Goal: Task Accomplishment & Management: Use online tool/utility

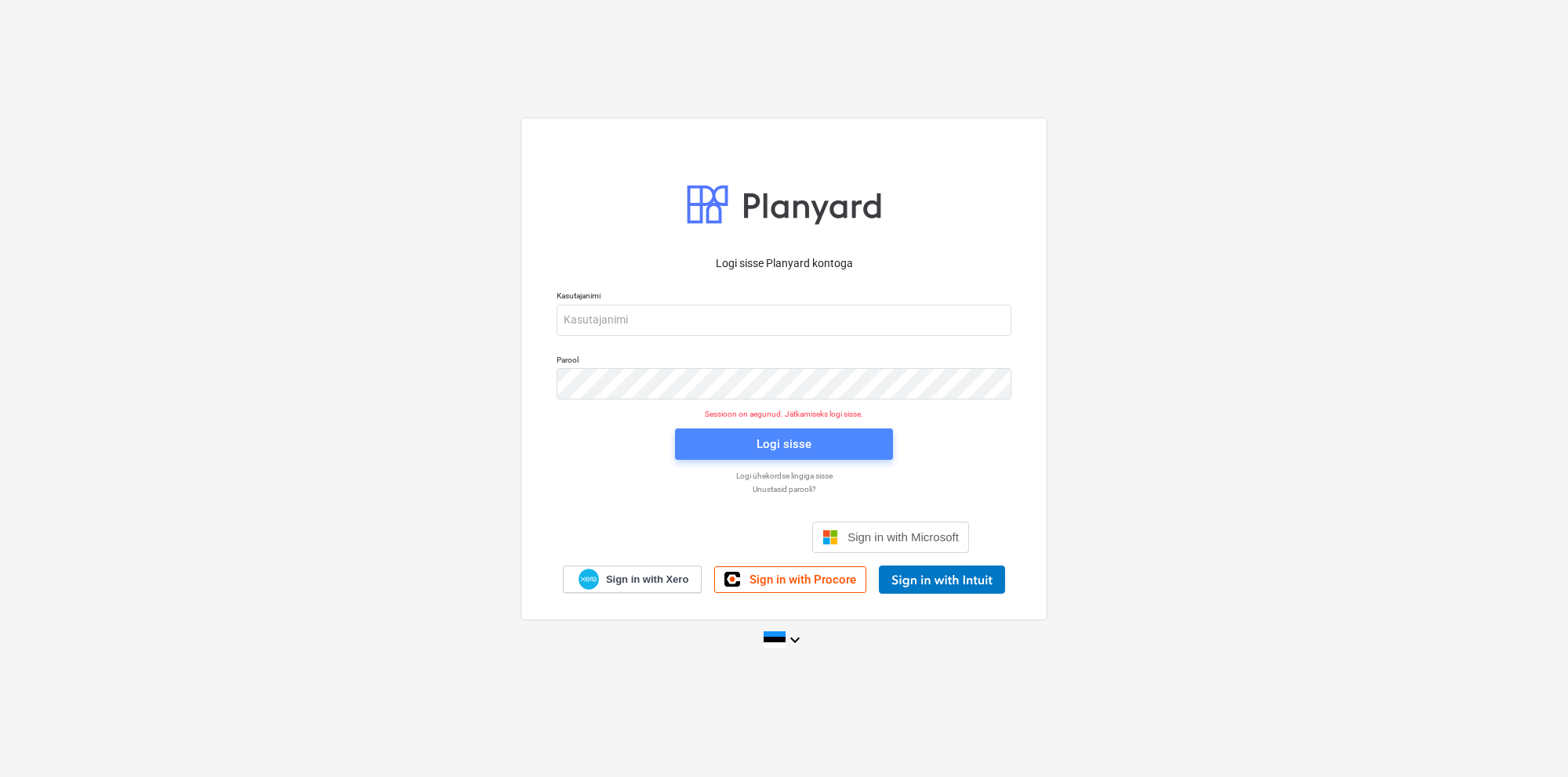
click at [725, 434] on button "Logi sisse" at bounding box center [784, 445] width 218 height 32
click at [719, 535] on div "Logi sisse Google’i kontoga. Avaneb uuel vahelehel" at bounding box center [699, 537] width 201 height 34
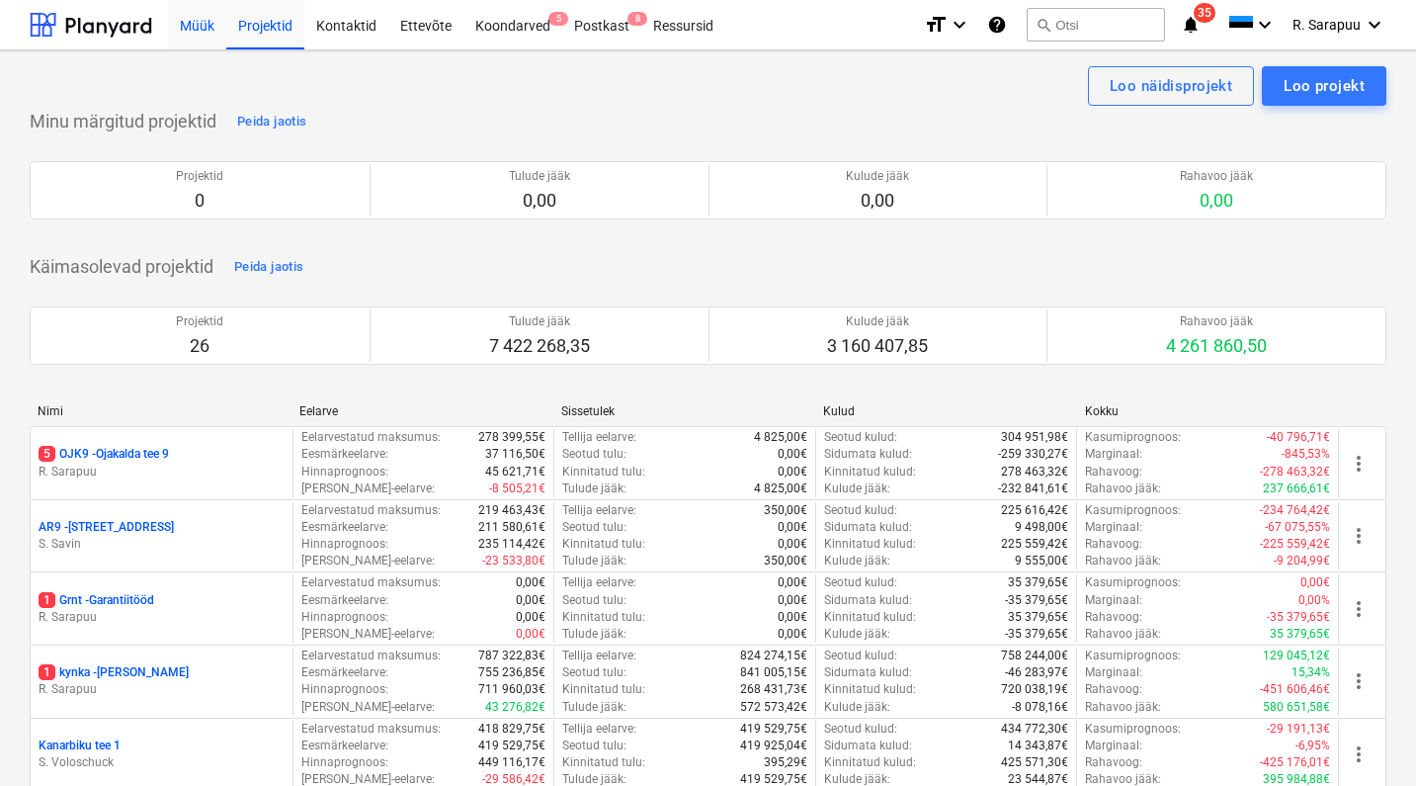
click at [213, 35] on div "Müük" at bounding box center [197, 24] width 58 height 50
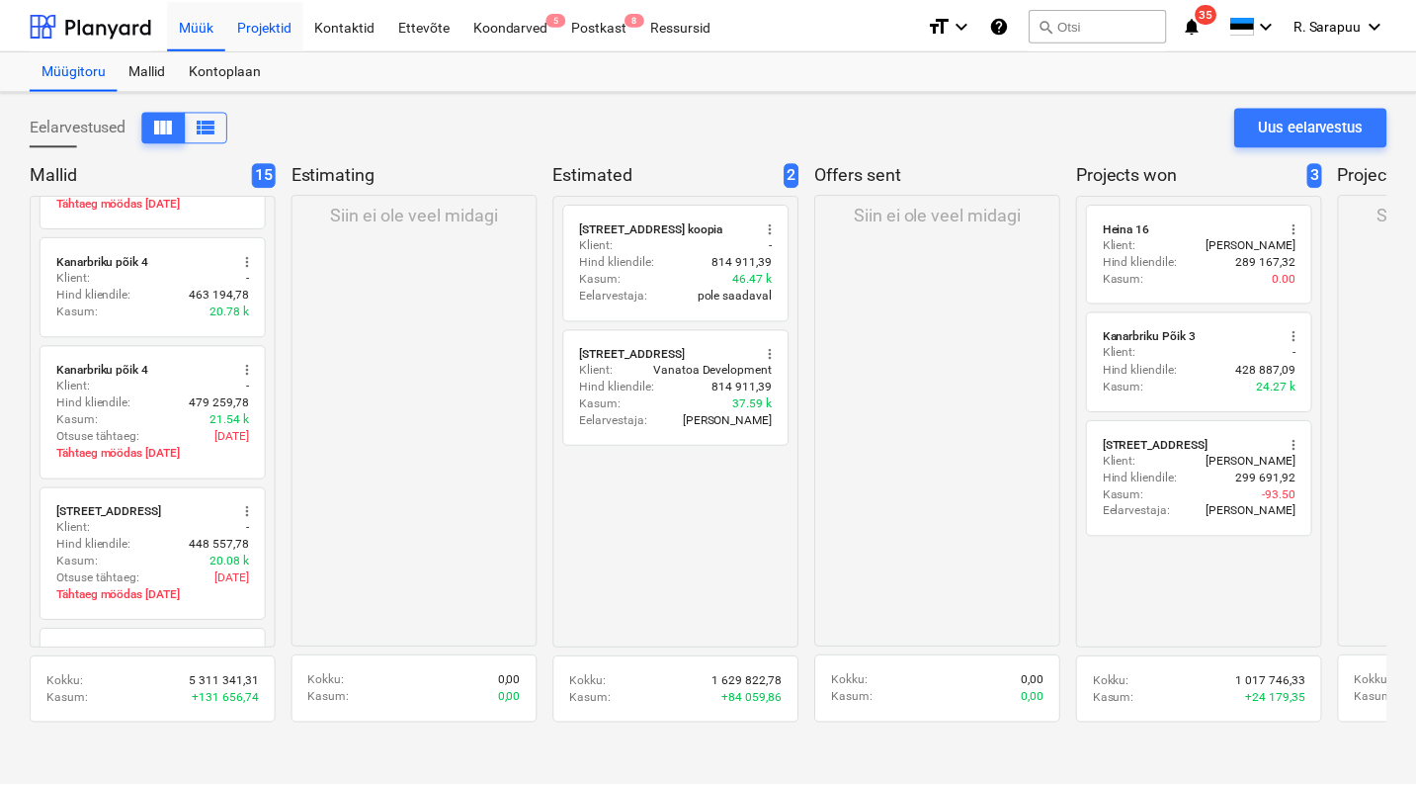
scroll to position [206, 1]
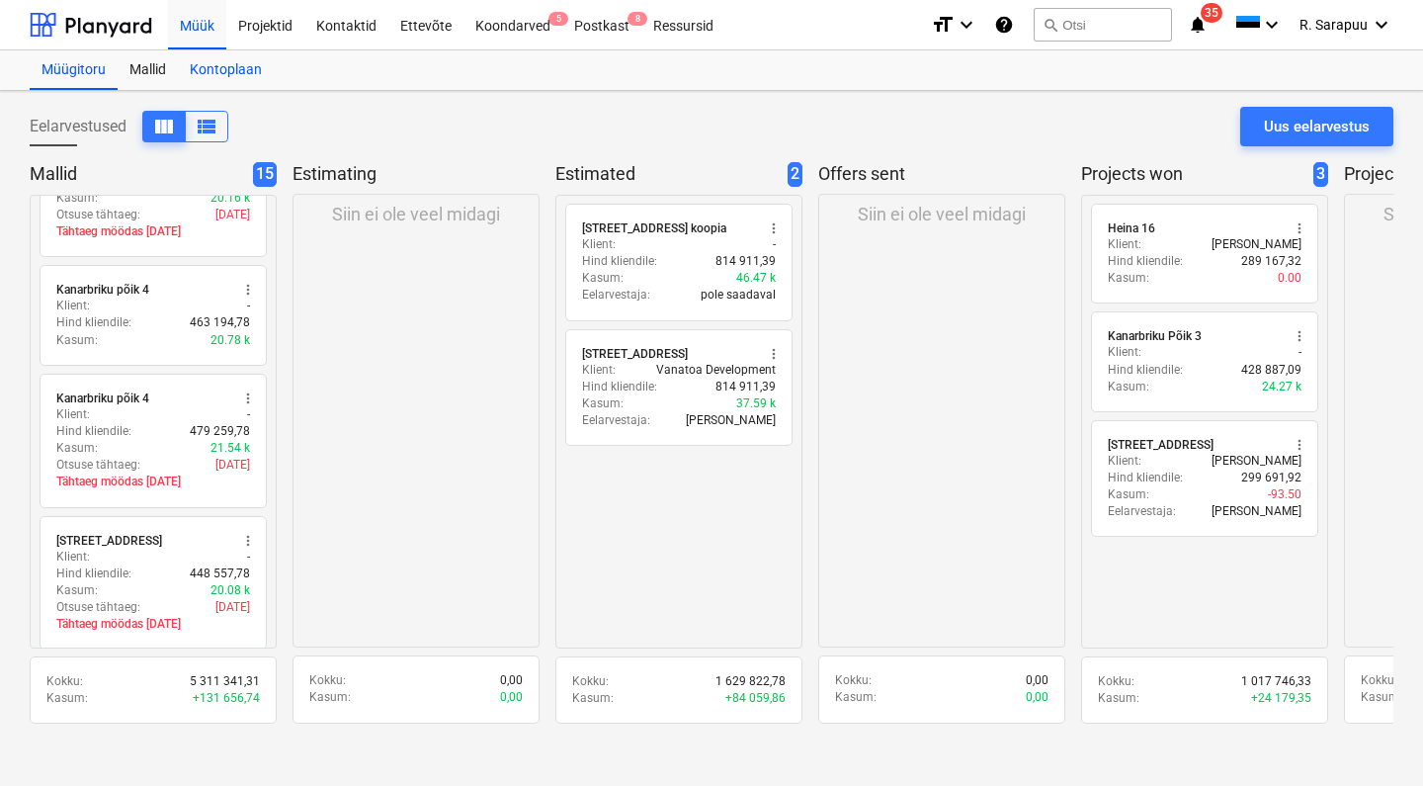
click at [236, 71] on div "Kontoplaan" at bounding box center [226, 70] width 96 height 40
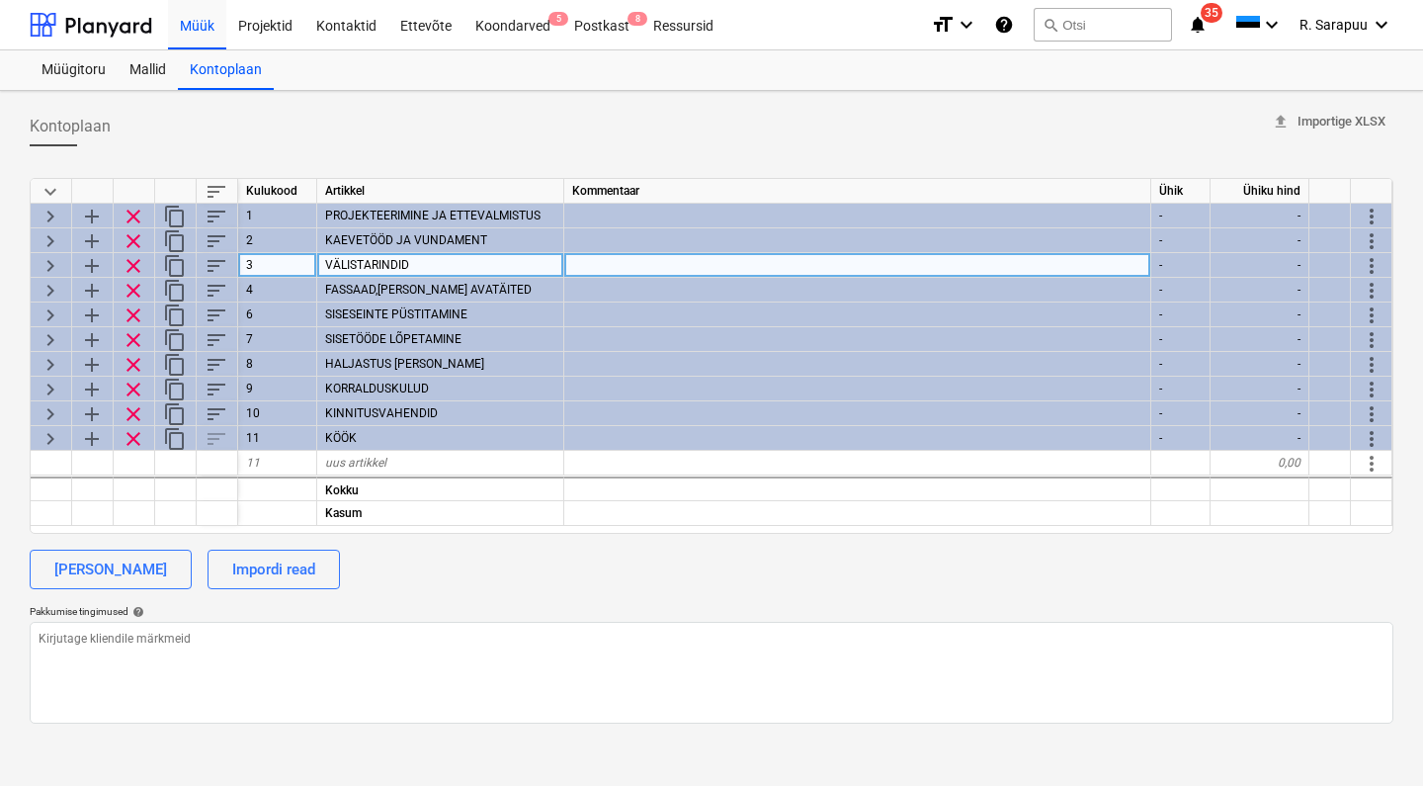
click at [47, 268] on span "keyboard_arrow_right" at bounding box center [51, 266] width 24 height 24
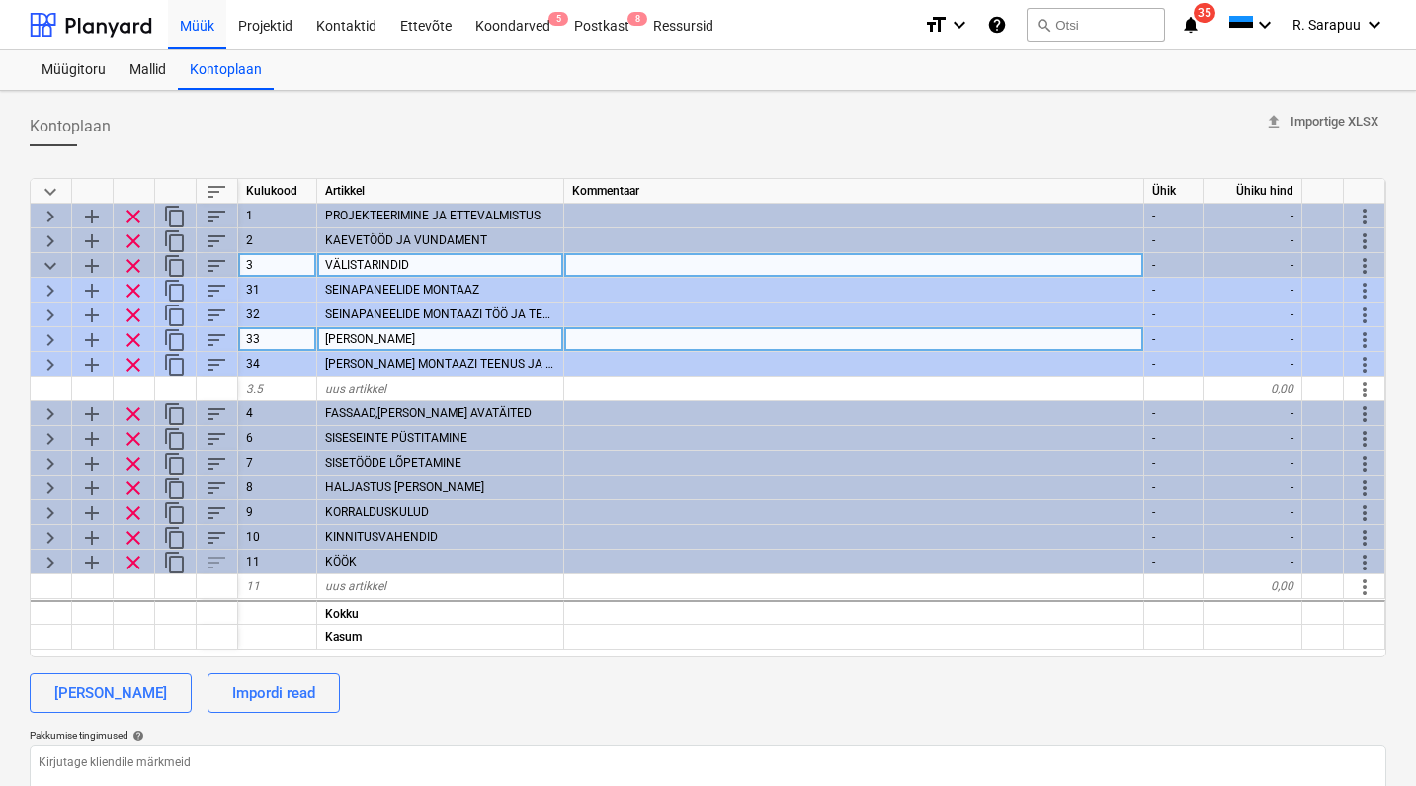
click at [58, 338] on span "keyboard_arrow_right" at bounding box center [51, 340] width 24 height 24
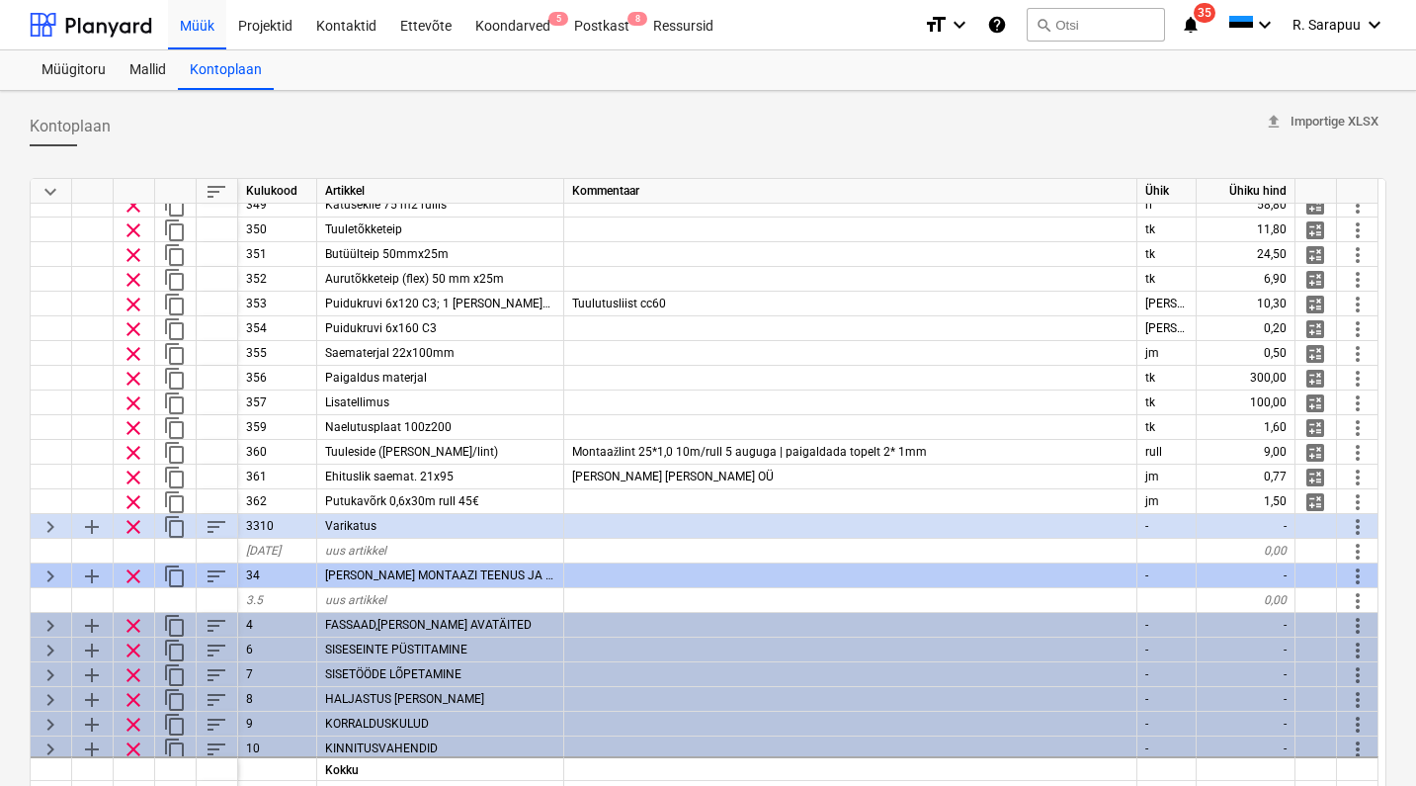
scroll to position [753, 0]
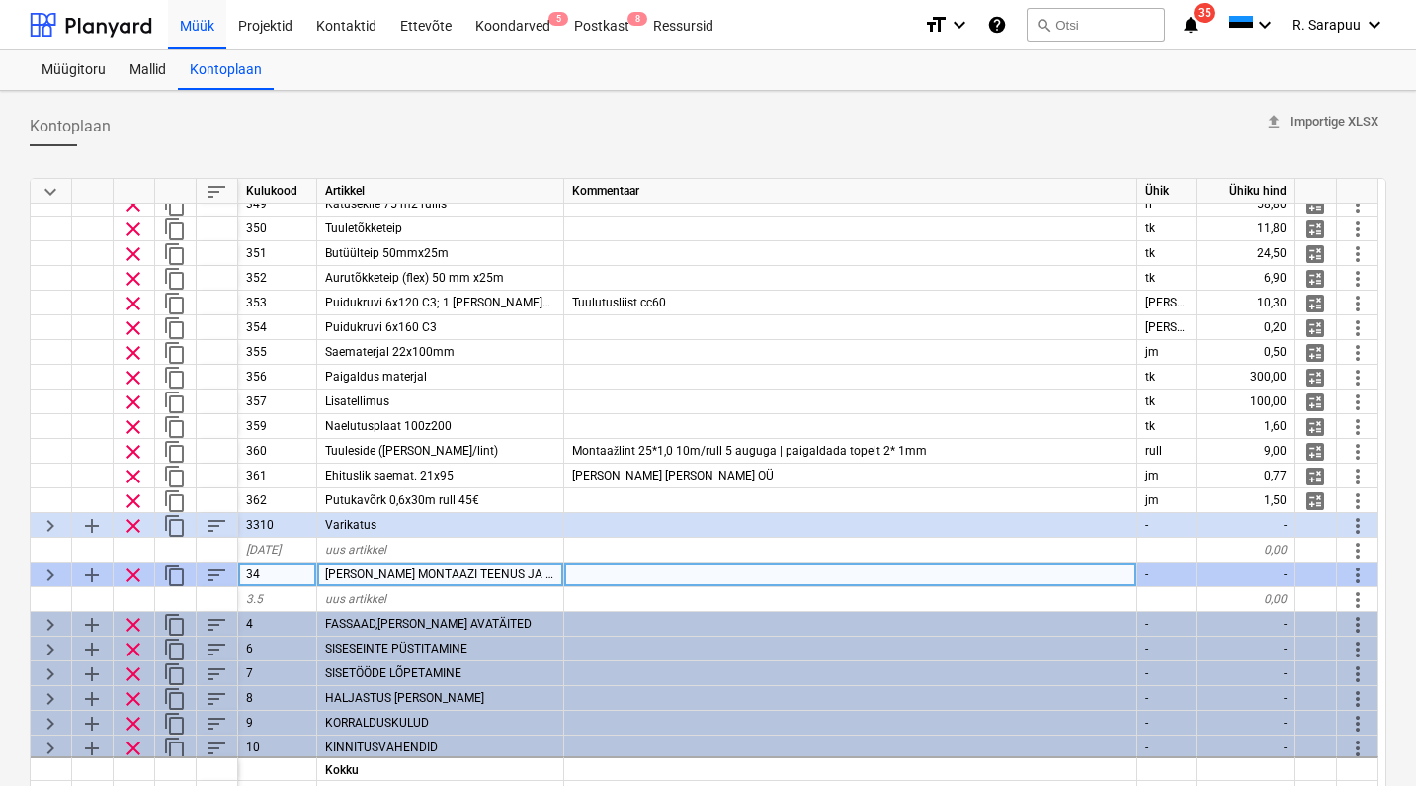
click at [47, 574] on span "keyboard_arrow_right" at bounding box center [51, 575] width 24 height 24
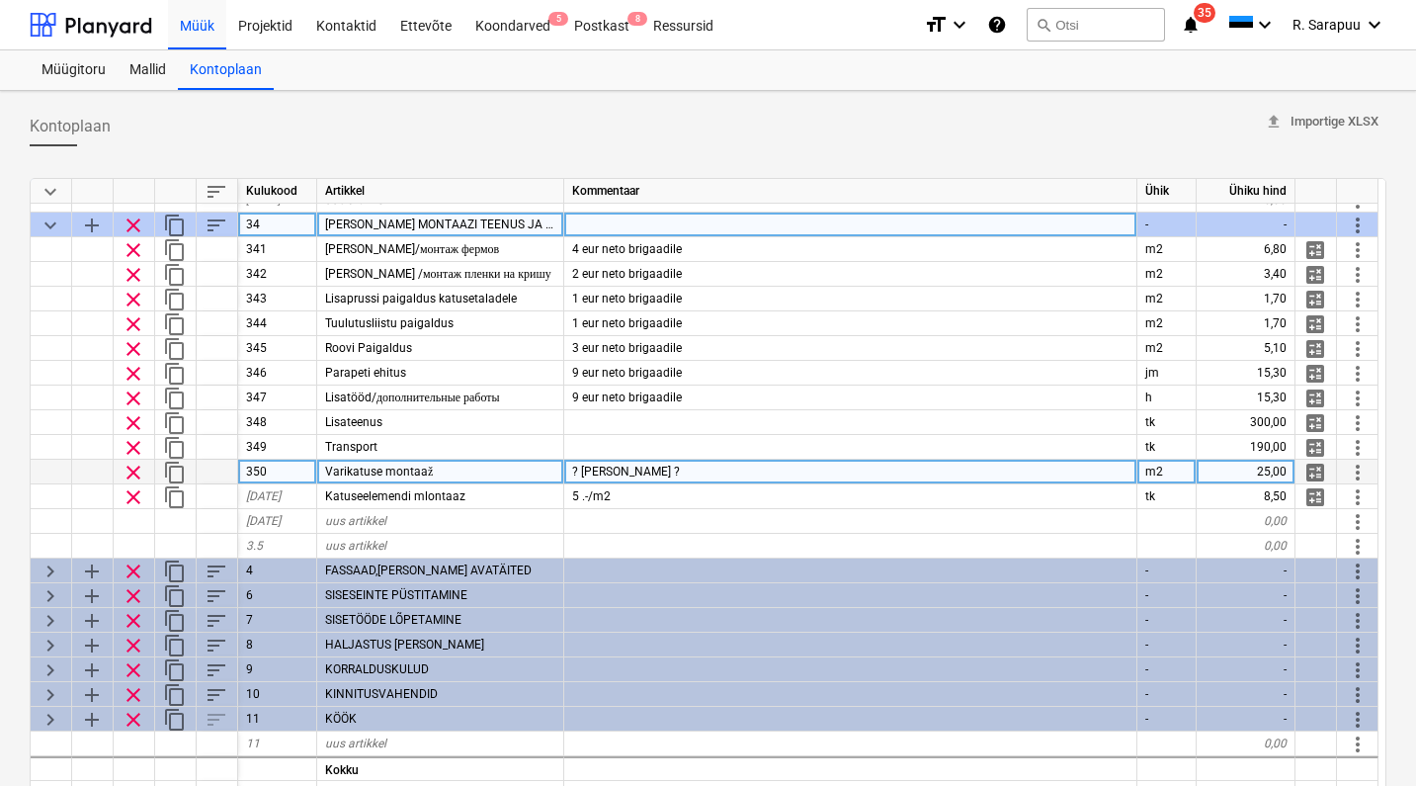
scroll to position [3, 0]
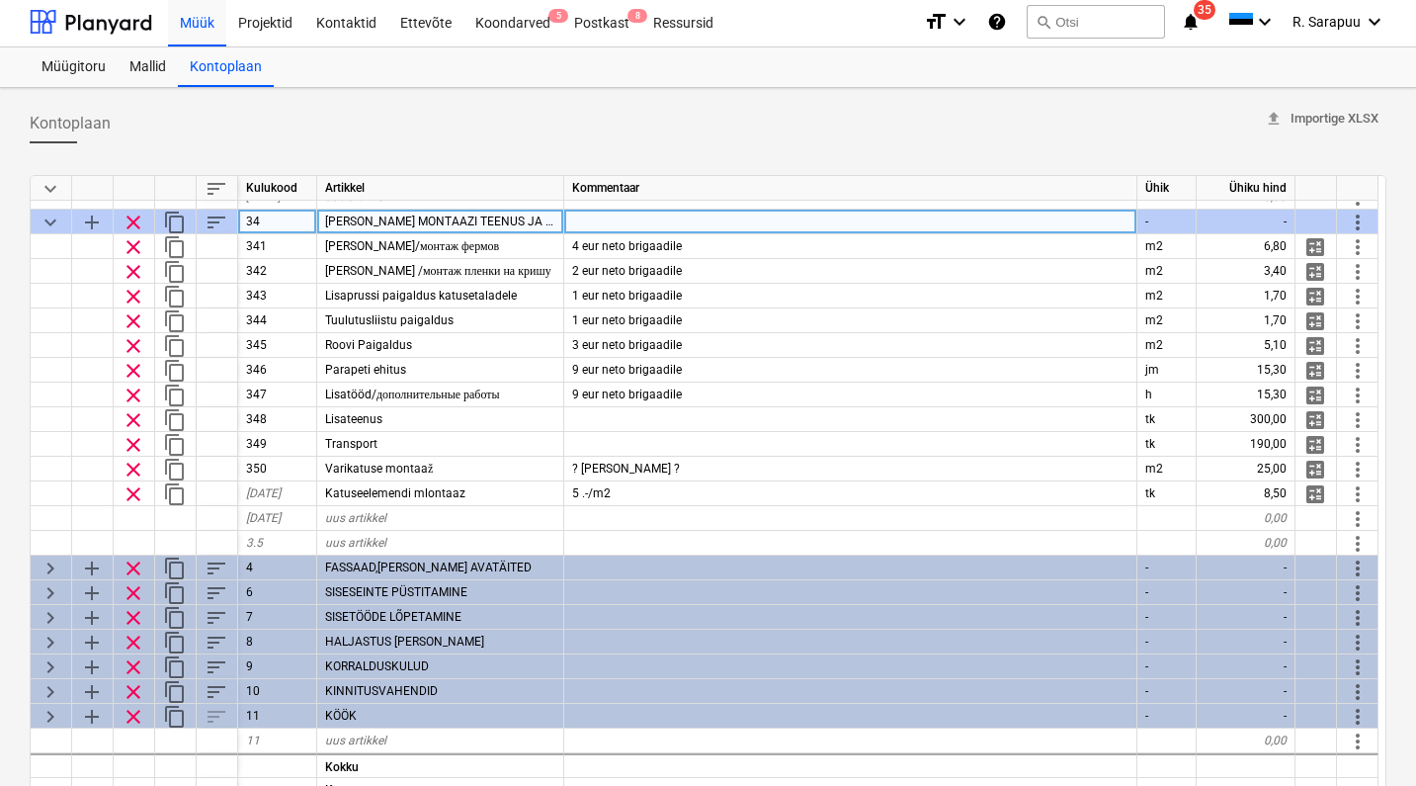
click at [50, 212] on span "keyboard_arrow_down" at bounding box center [51, 223] width 24 height 24
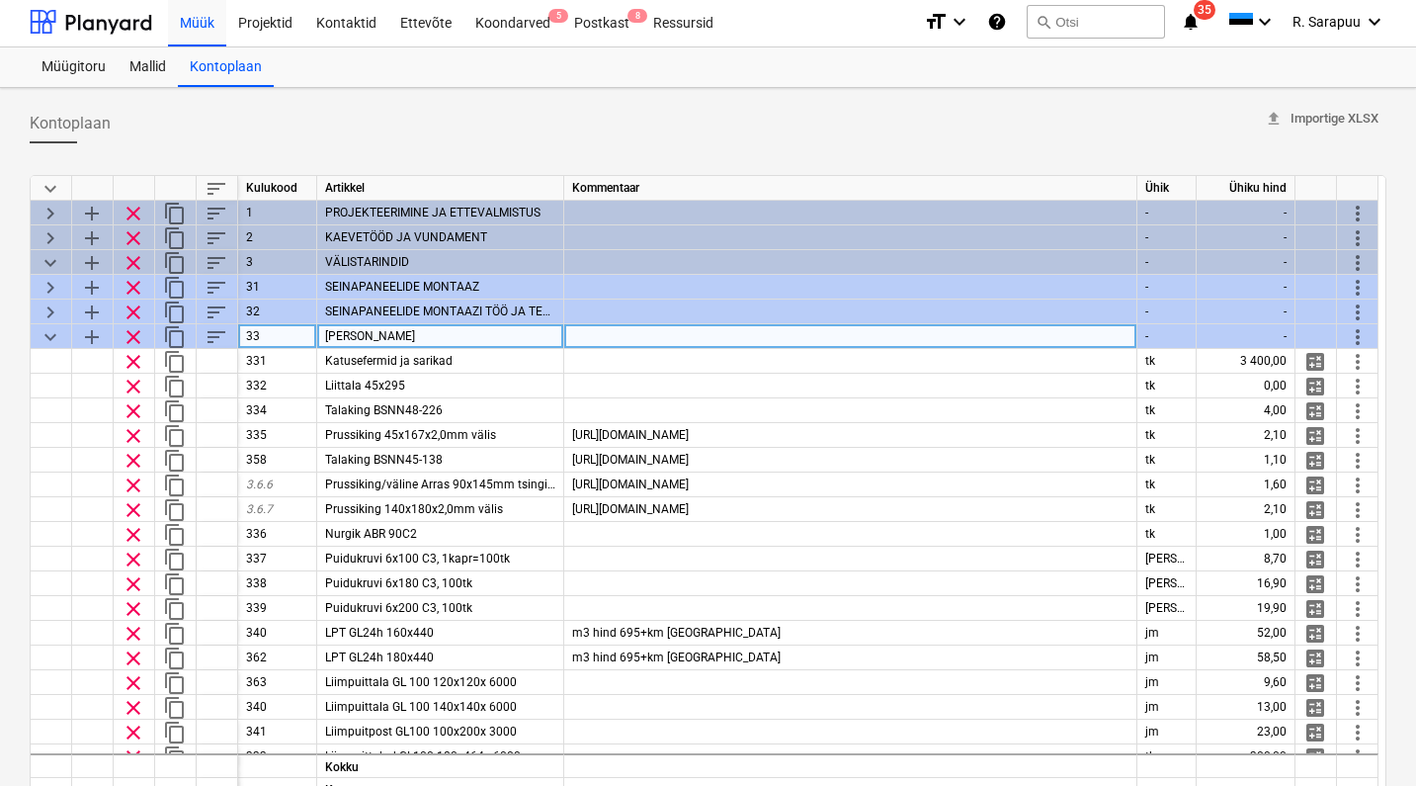
scroll to position [0, 0]
click at [48, 334] on span "keyboard_arrow_down" at bounding box center [51, 337] width 24 height 24
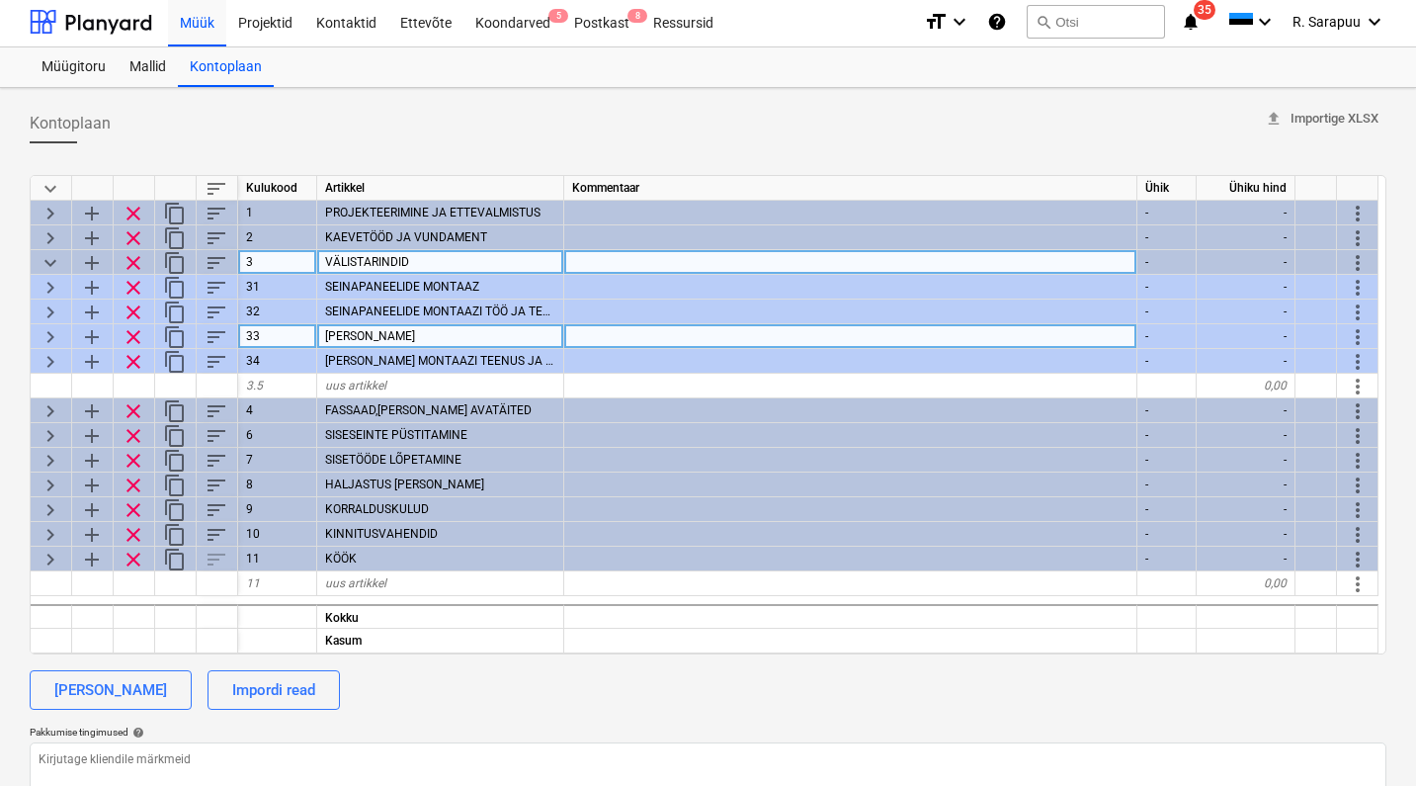
click at [52, 254] on span "keyboard_arrow_down" at bounding box center [51, 263] width 24 height 24
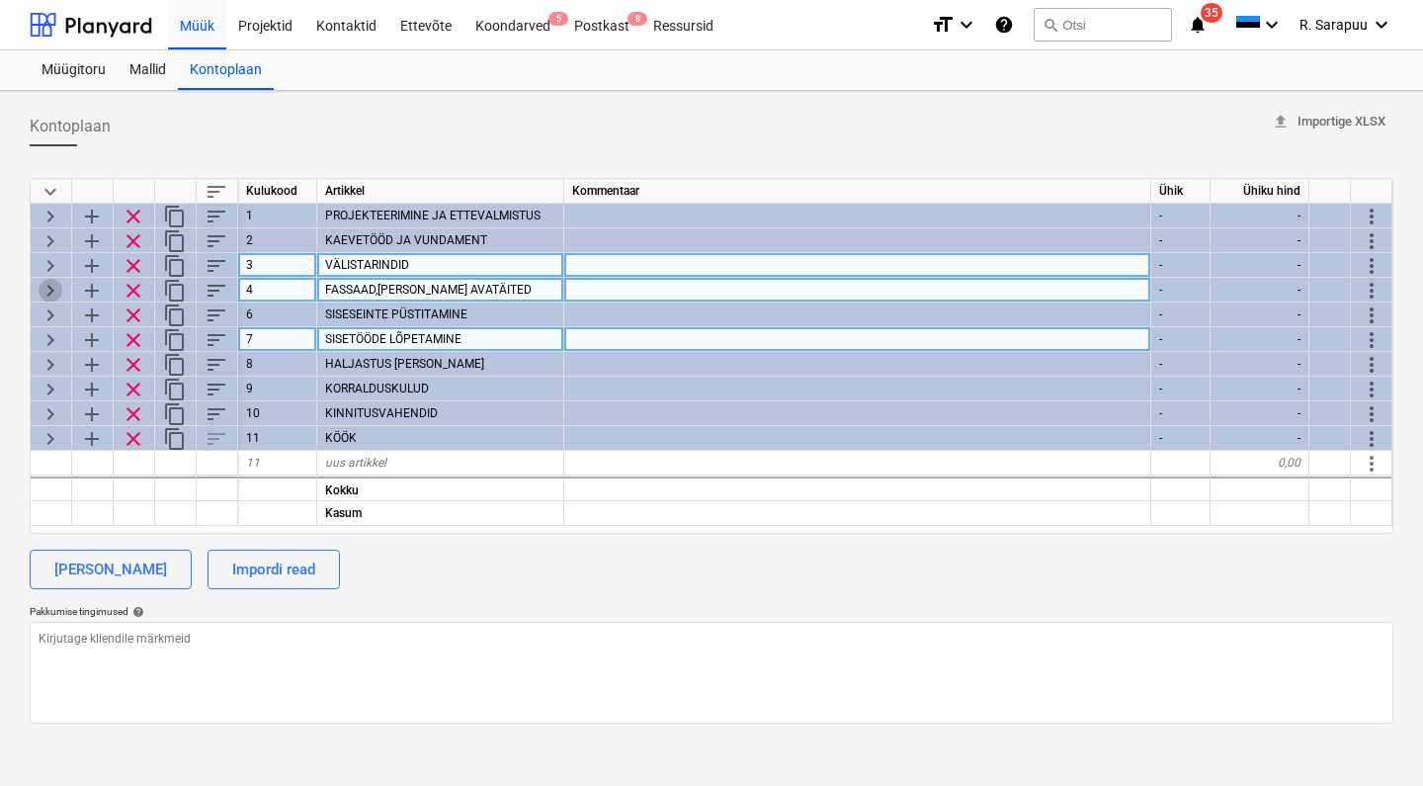
click at [50, 283] on span "keyboard_arrow_right" at bounding box center [51, 291] width 24 height 24
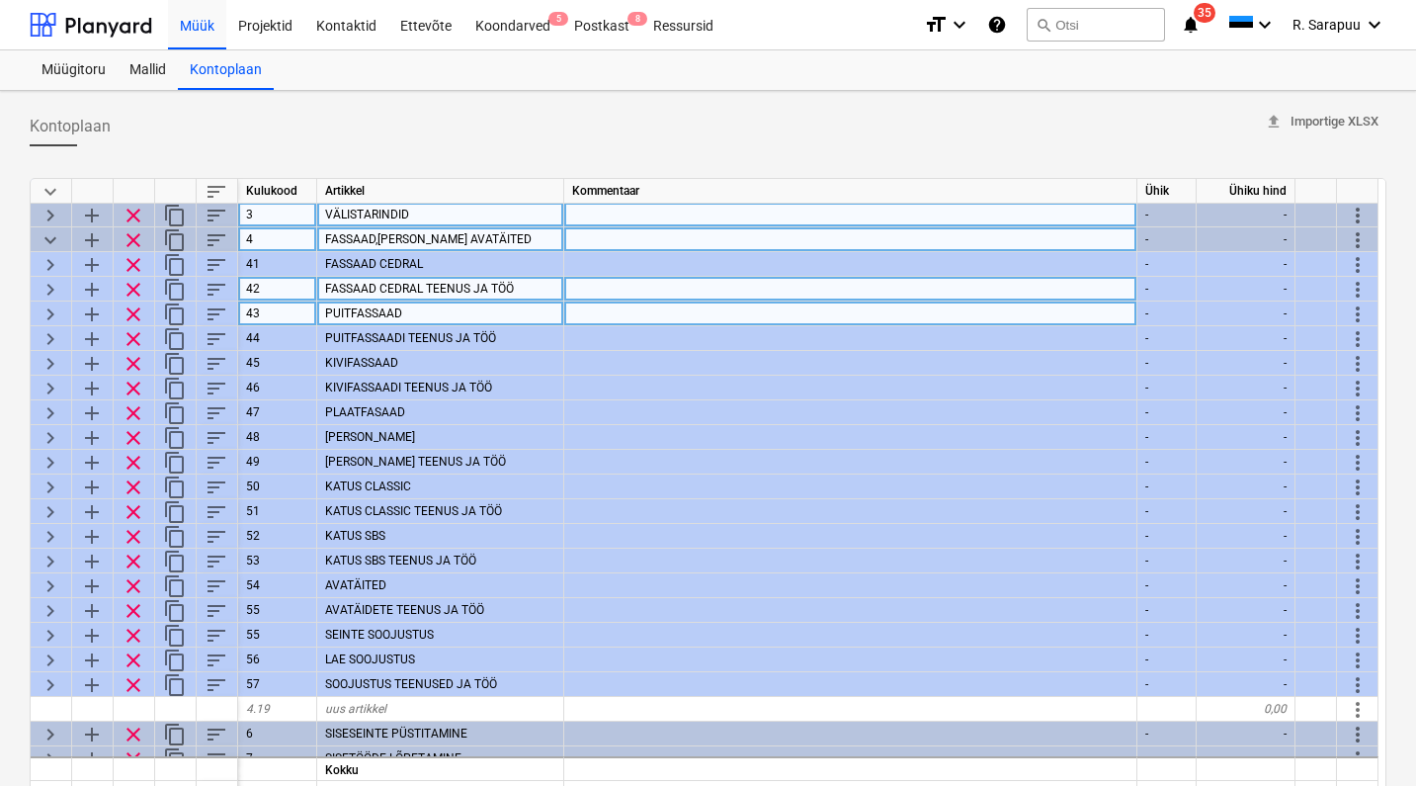
scroll to position [53, 0]
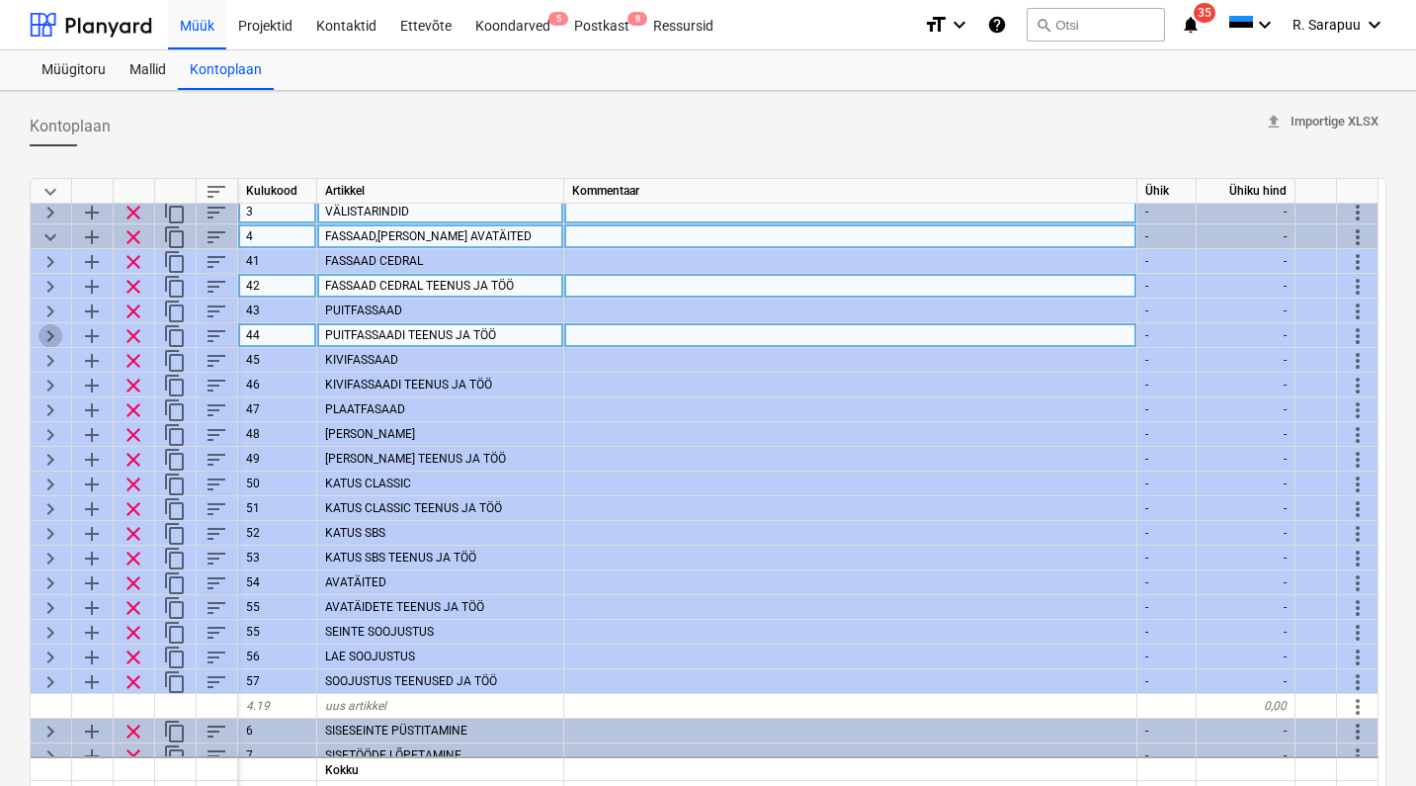
click at [43, 336] on span "keyboard_arrow_right" at bounding box center [51, 336] width 24 height 24
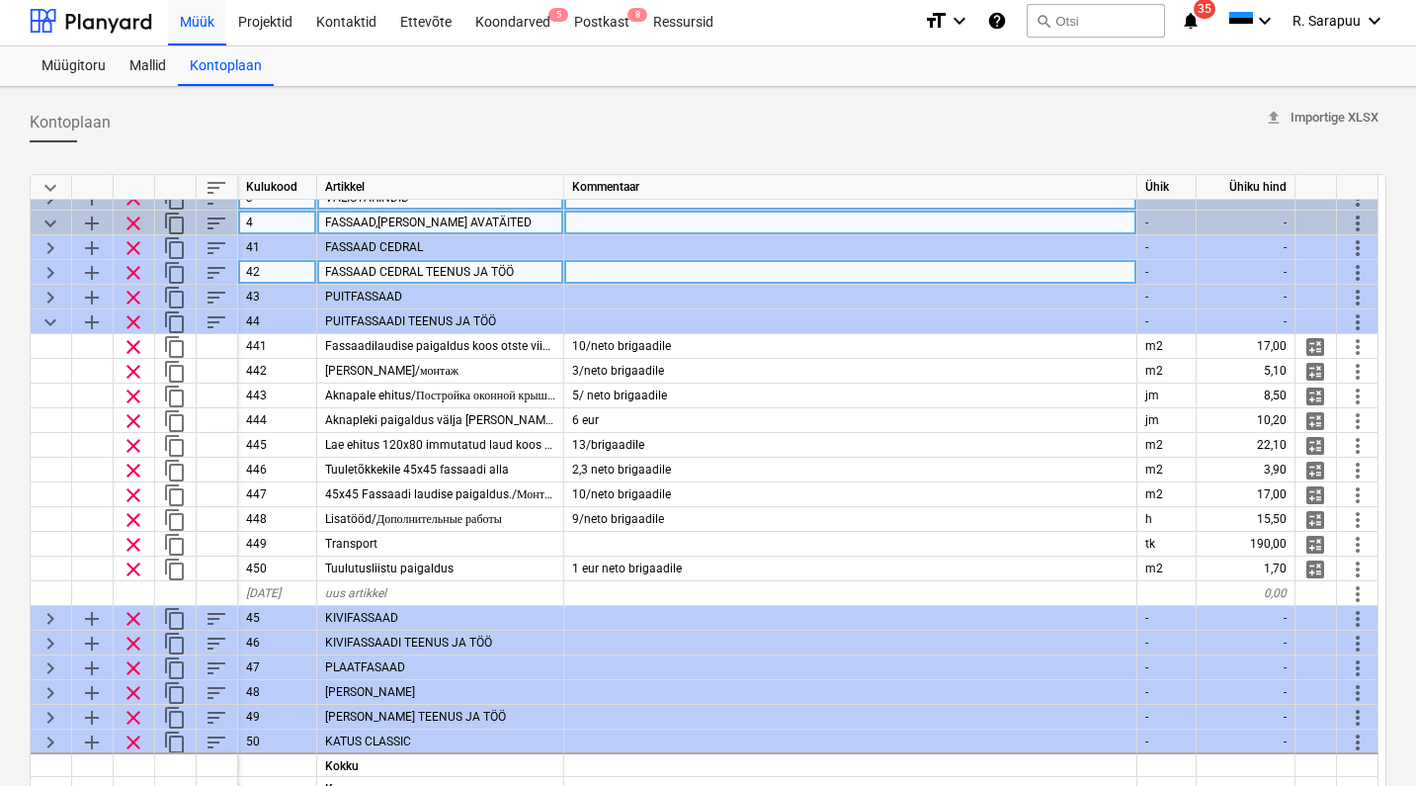
scroll to position [61, 0]
click at [48, 321] on span "keyboard_arrow_down" at bounding box center [51, 324] width 24 height 24
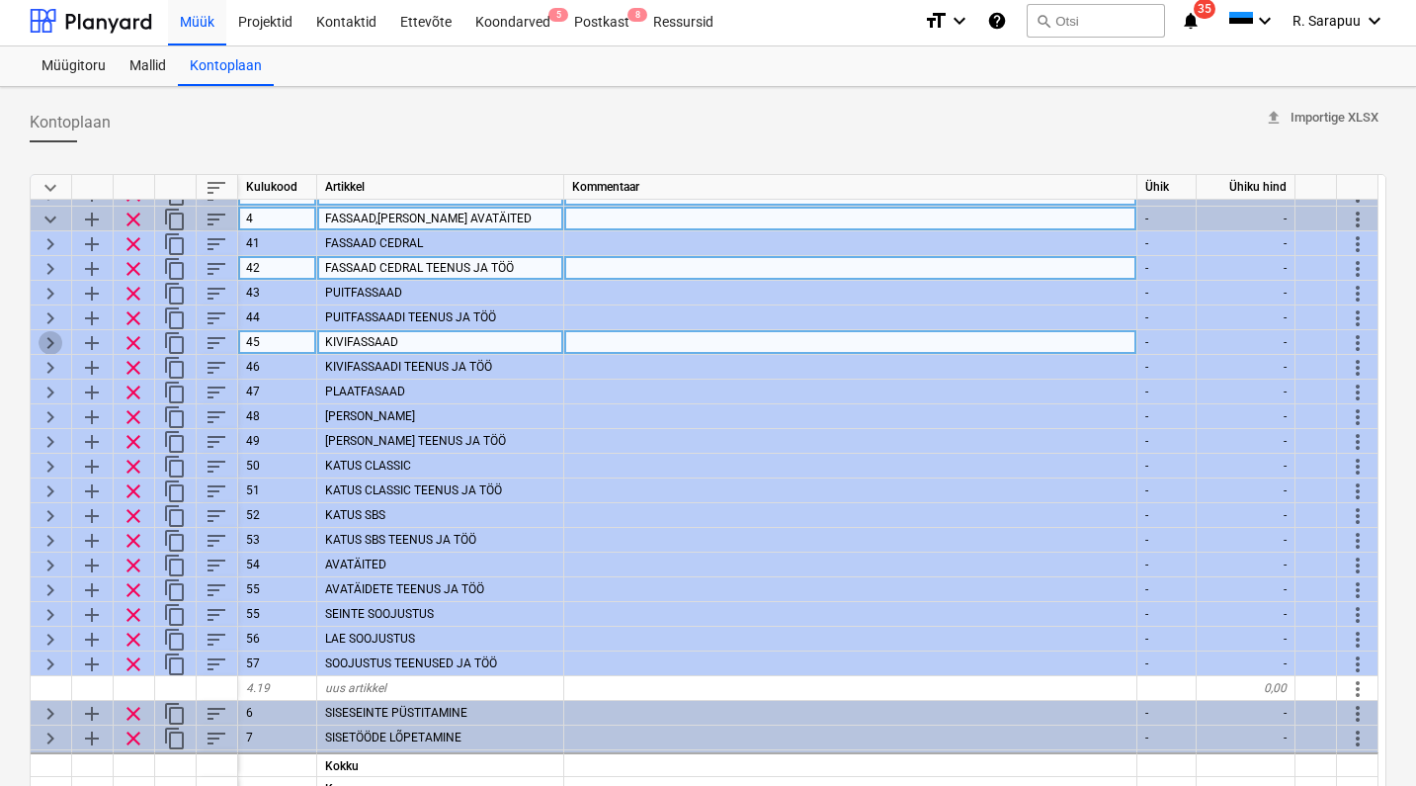
scroll to position [65, 1]
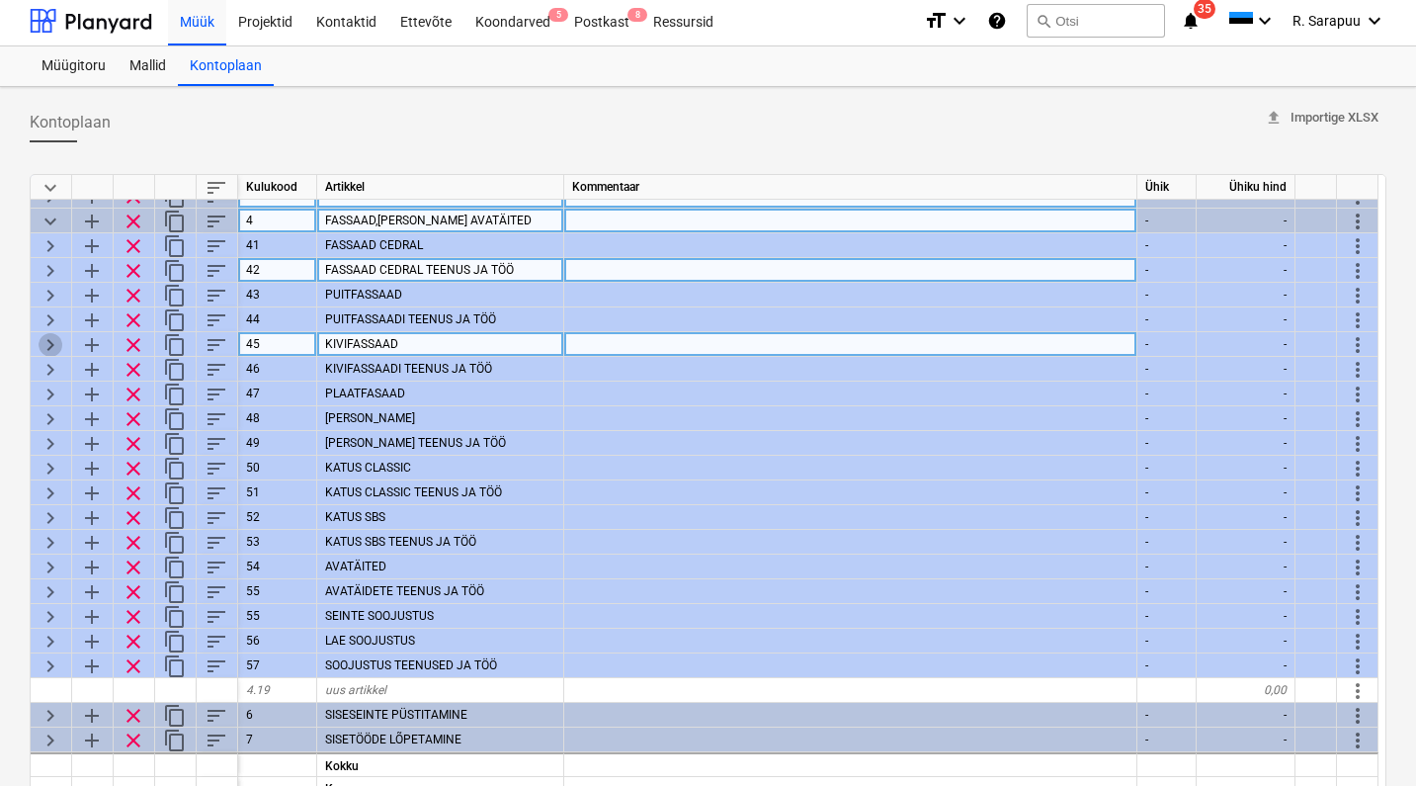
click at [48, 346] on span "keyboard_arrow_right" at bounding box center [51, 345] width 24 height 24
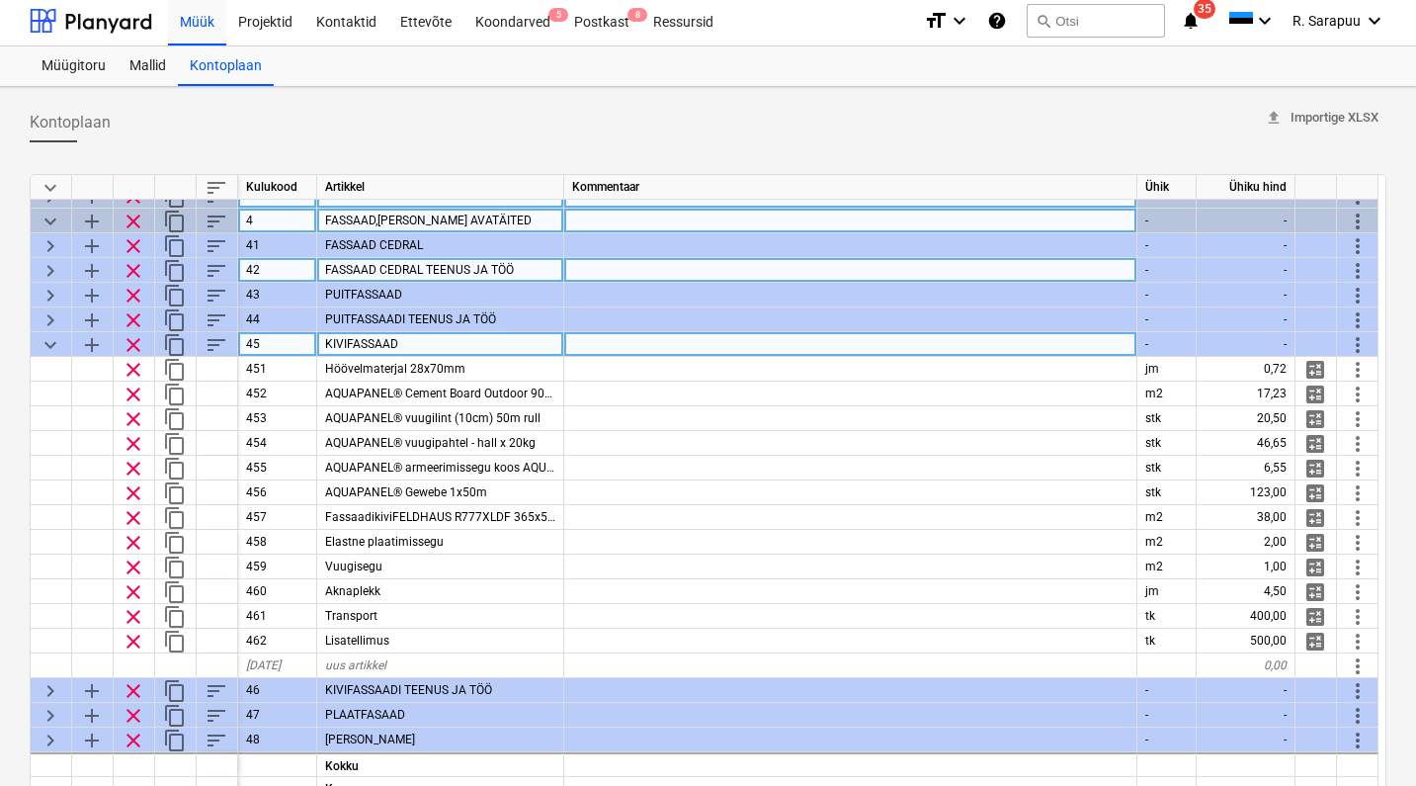
scroll to position [4, 0]
click at [49, 342] on span "keyboard_arrow_down" at bounding box center [51, 345] width 24 height 24
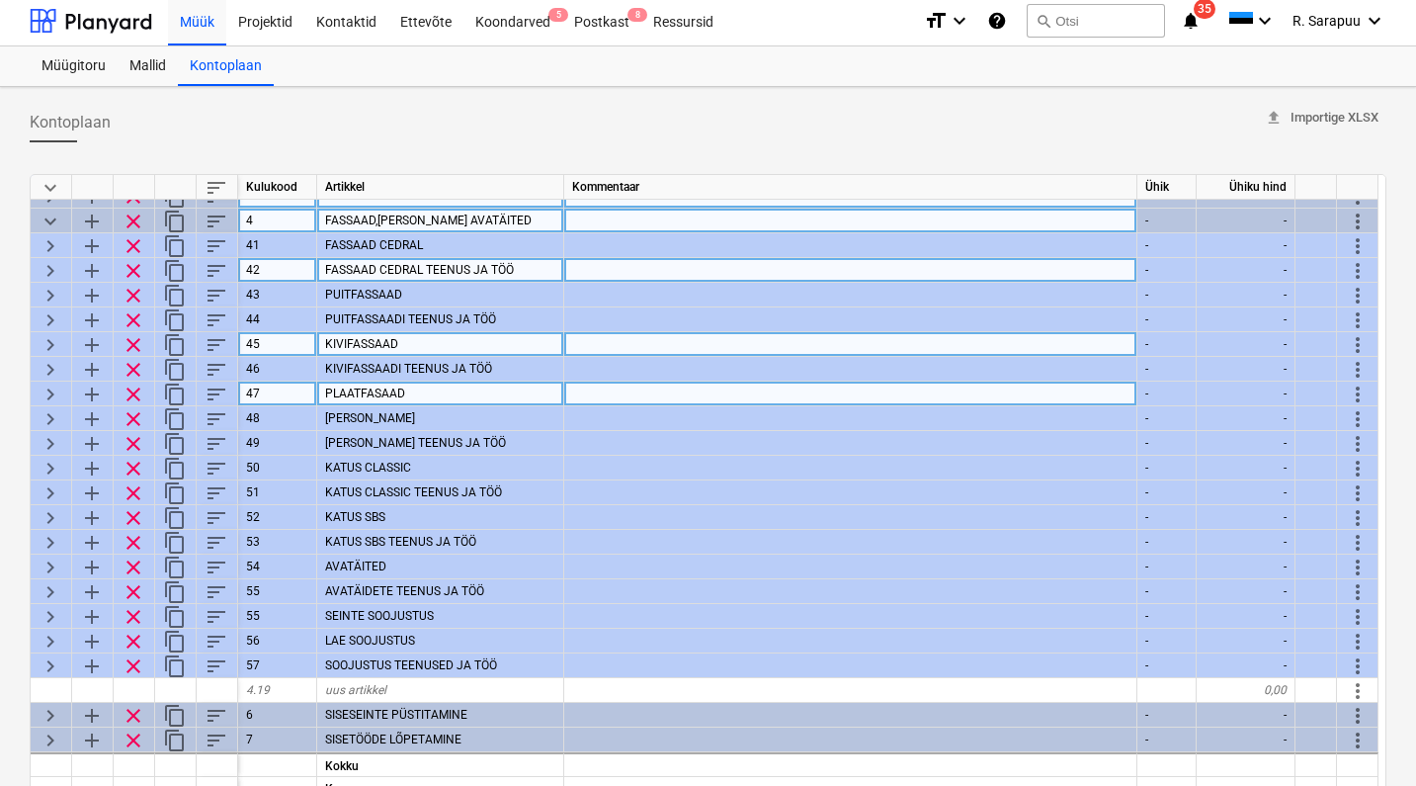
click at [48, 384] on span "keyboard_arrow_right" at bounding box center [51, 395] width 24 height 24
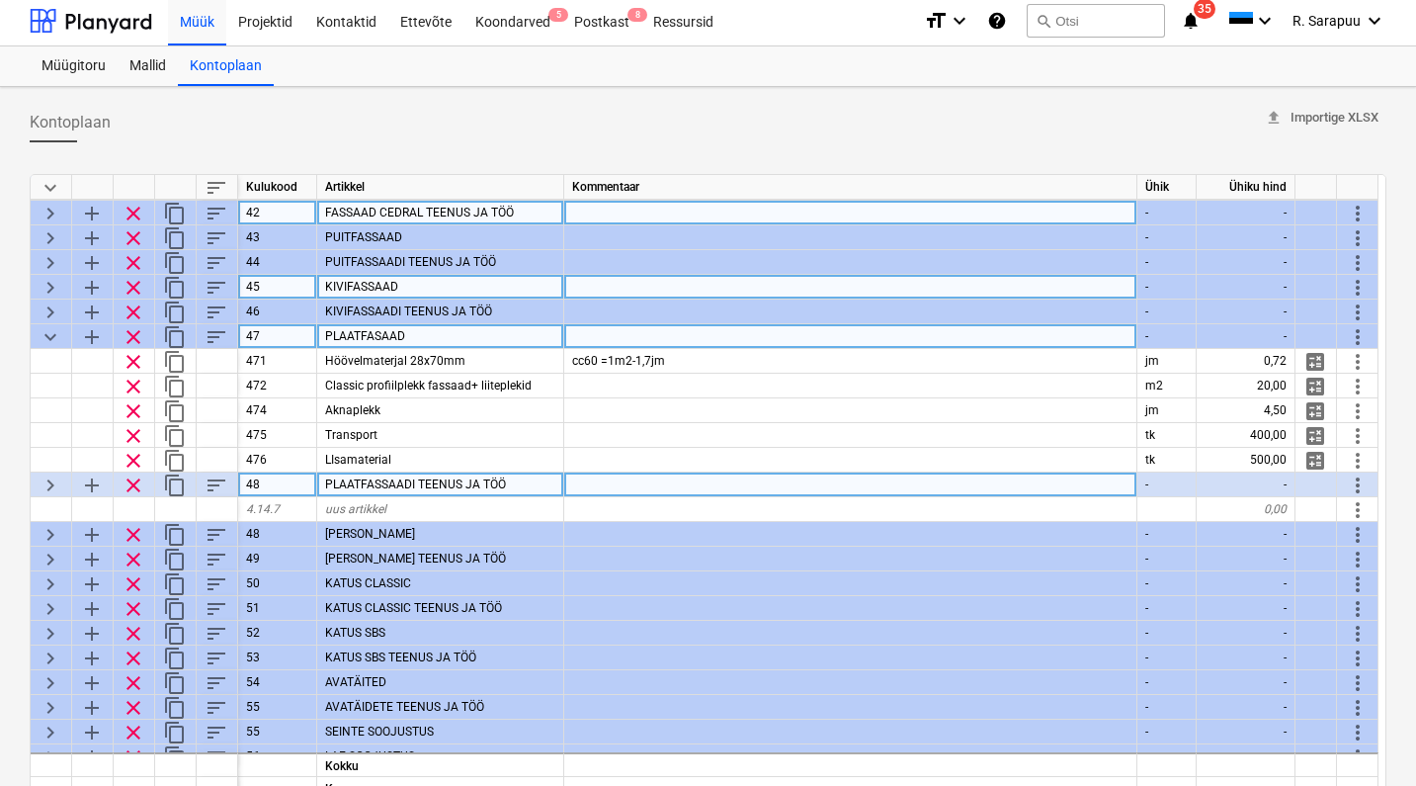
scroll to position [139, 0]
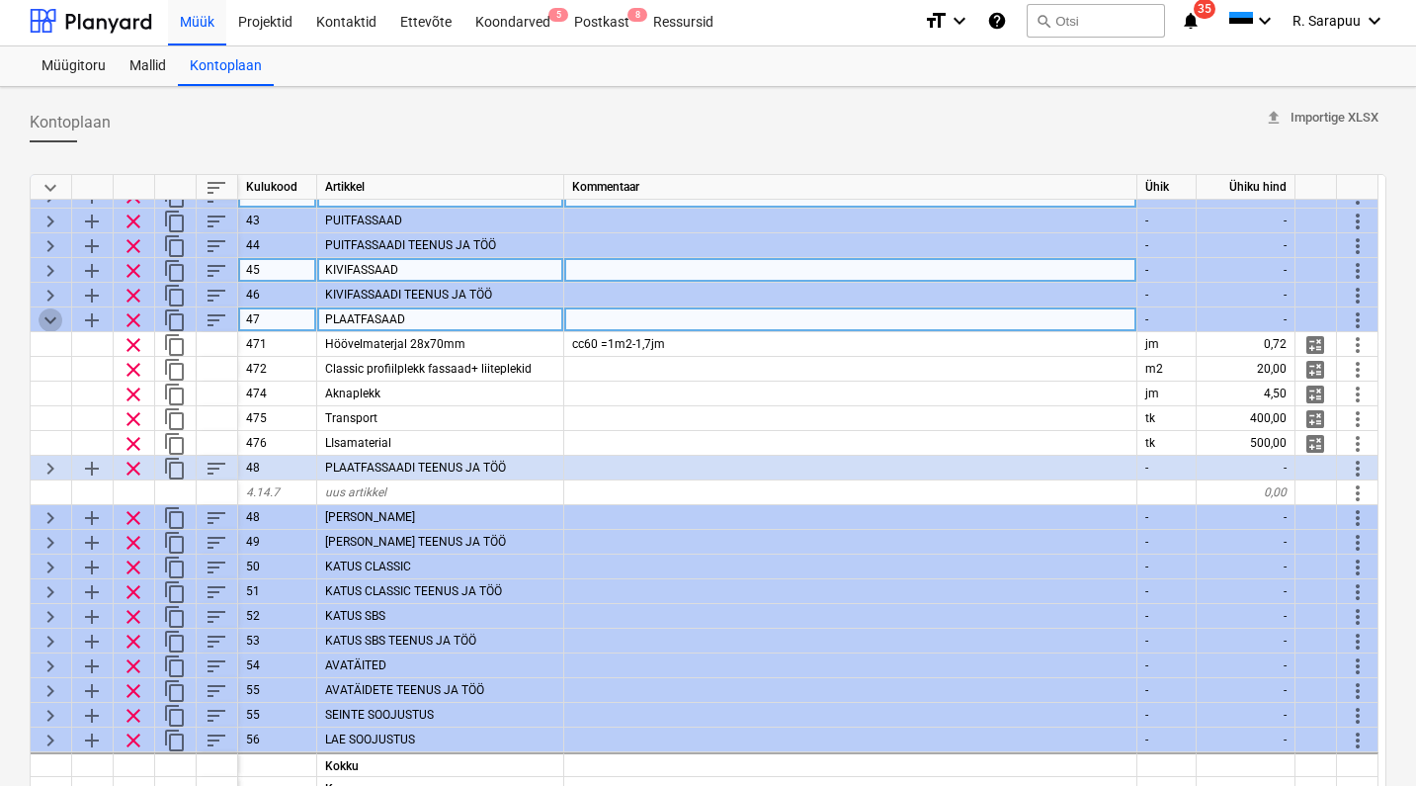
click at [48, 319] on span "keyboard_arrow_down" at bounding box center [51, 320] width 24 height 24
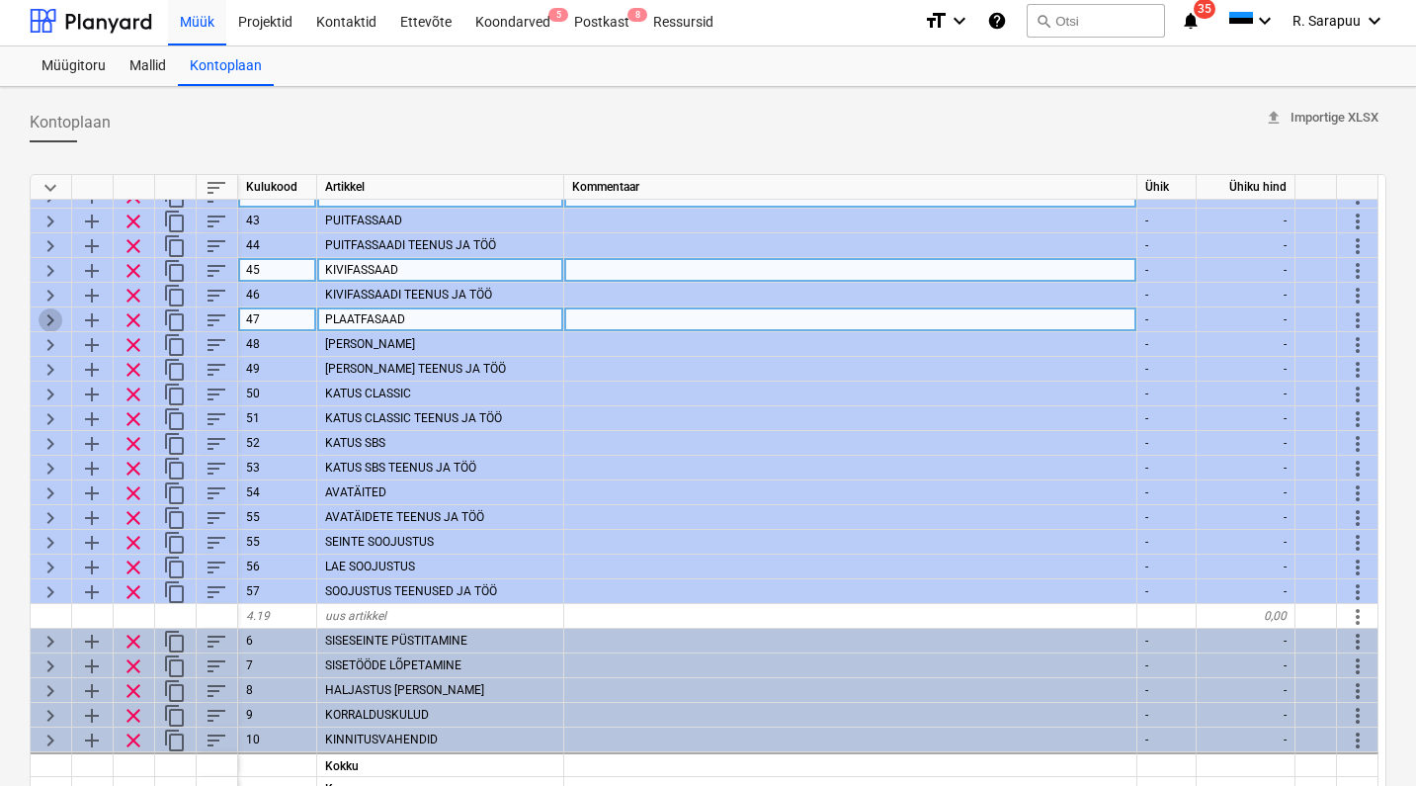
click at [53, 319] on span "keyboard_arrow_right" at bounding box center [51, 320] width 24 height 24
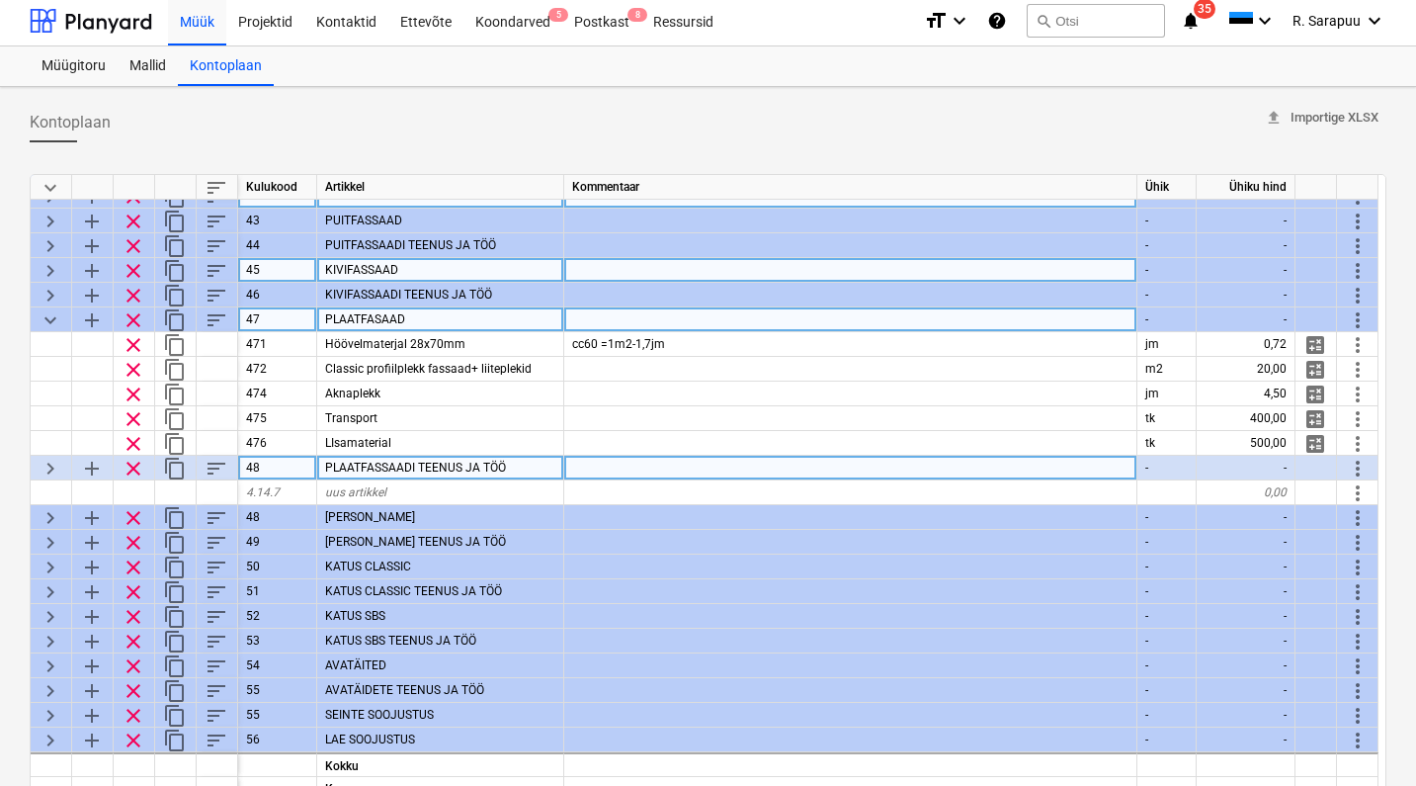
click at [49, 473] on span "keyboard_arrow_right" at bounding box center [51, 469] width 24 height 24
type textarea "x"
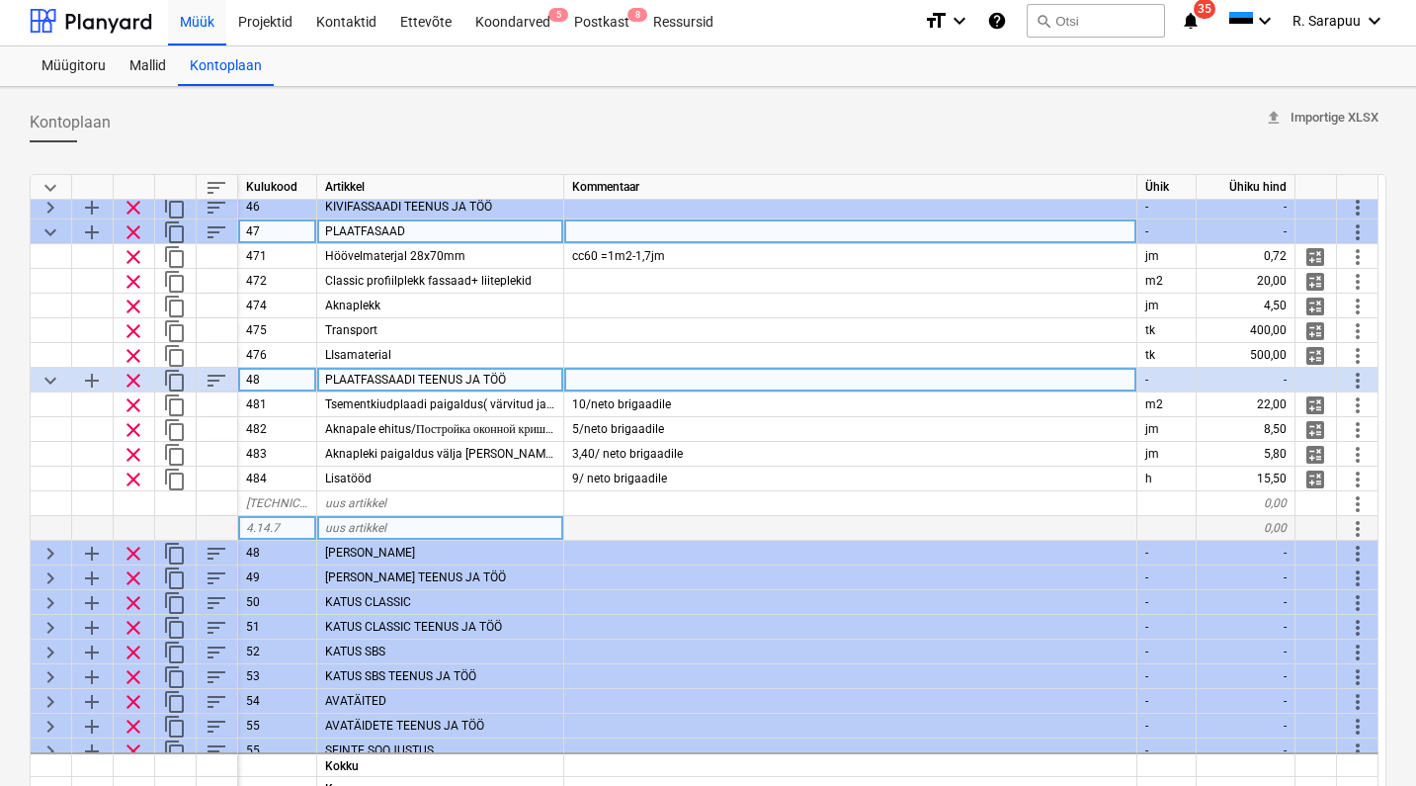
scroll to position [227, 1]
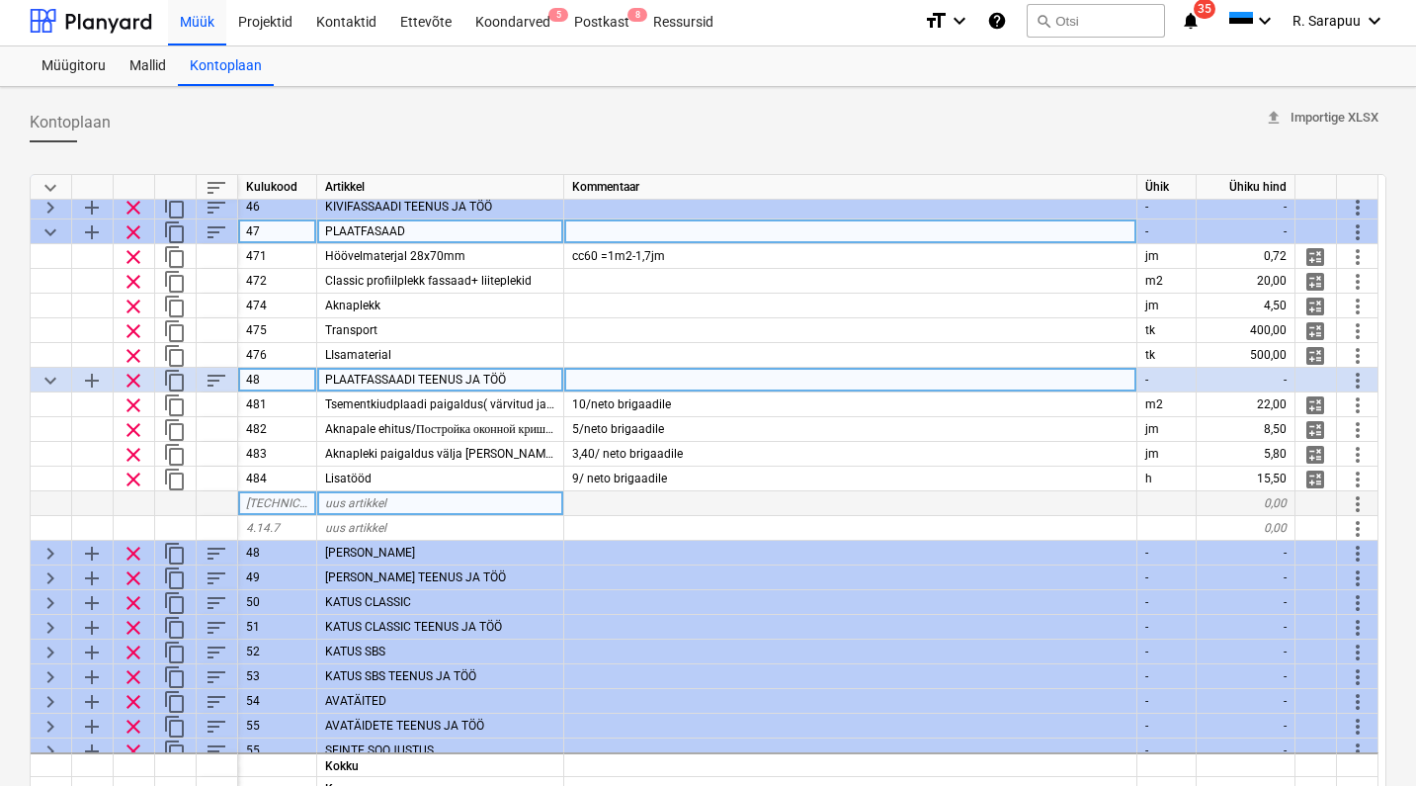
click at [381, 497] on span "uus artikkel" at bounding box center [355, 503] width 61 height 14
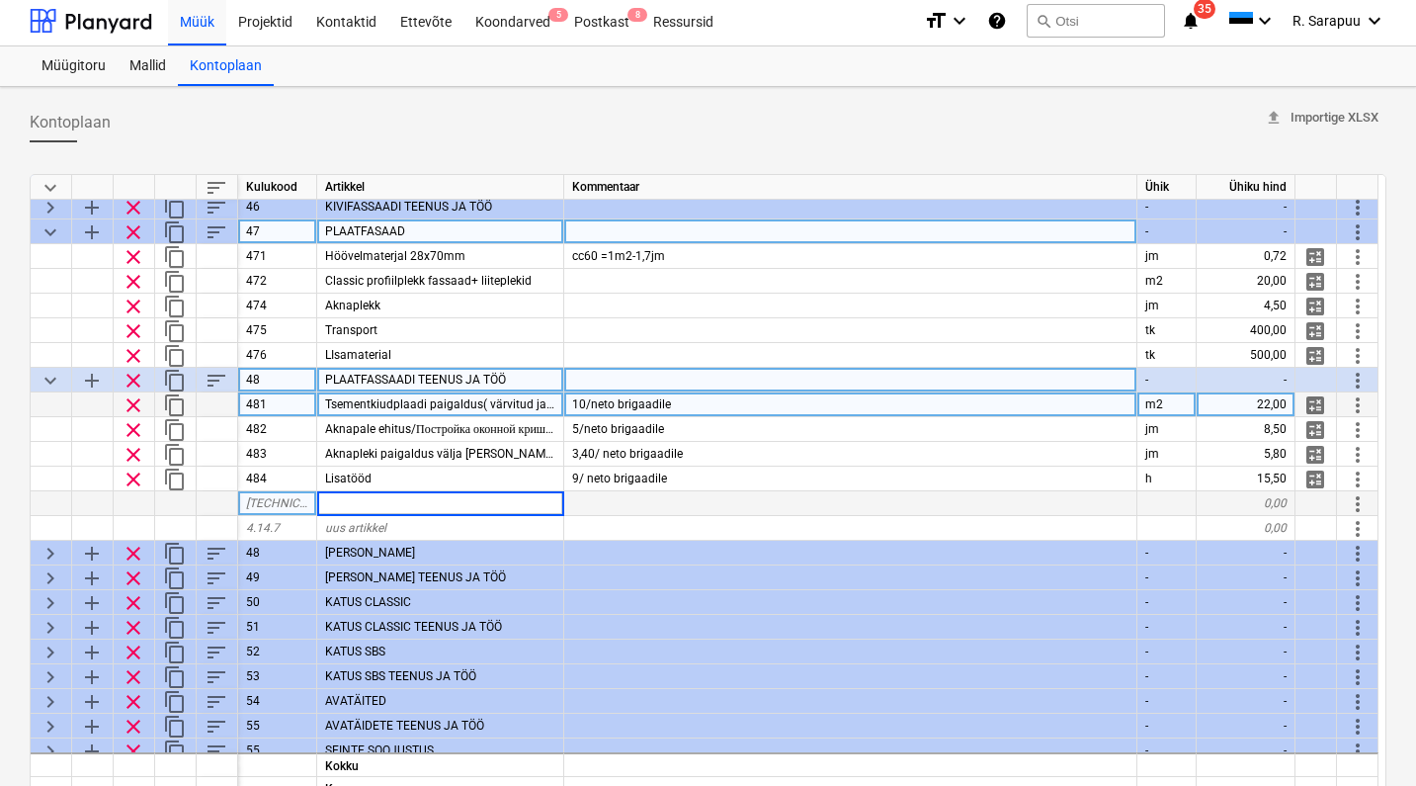
click at [1265, 400] on div "22,00" at bounding box center [1246, 404] width 99 height 25
type input "13,6"
type textarea "x"
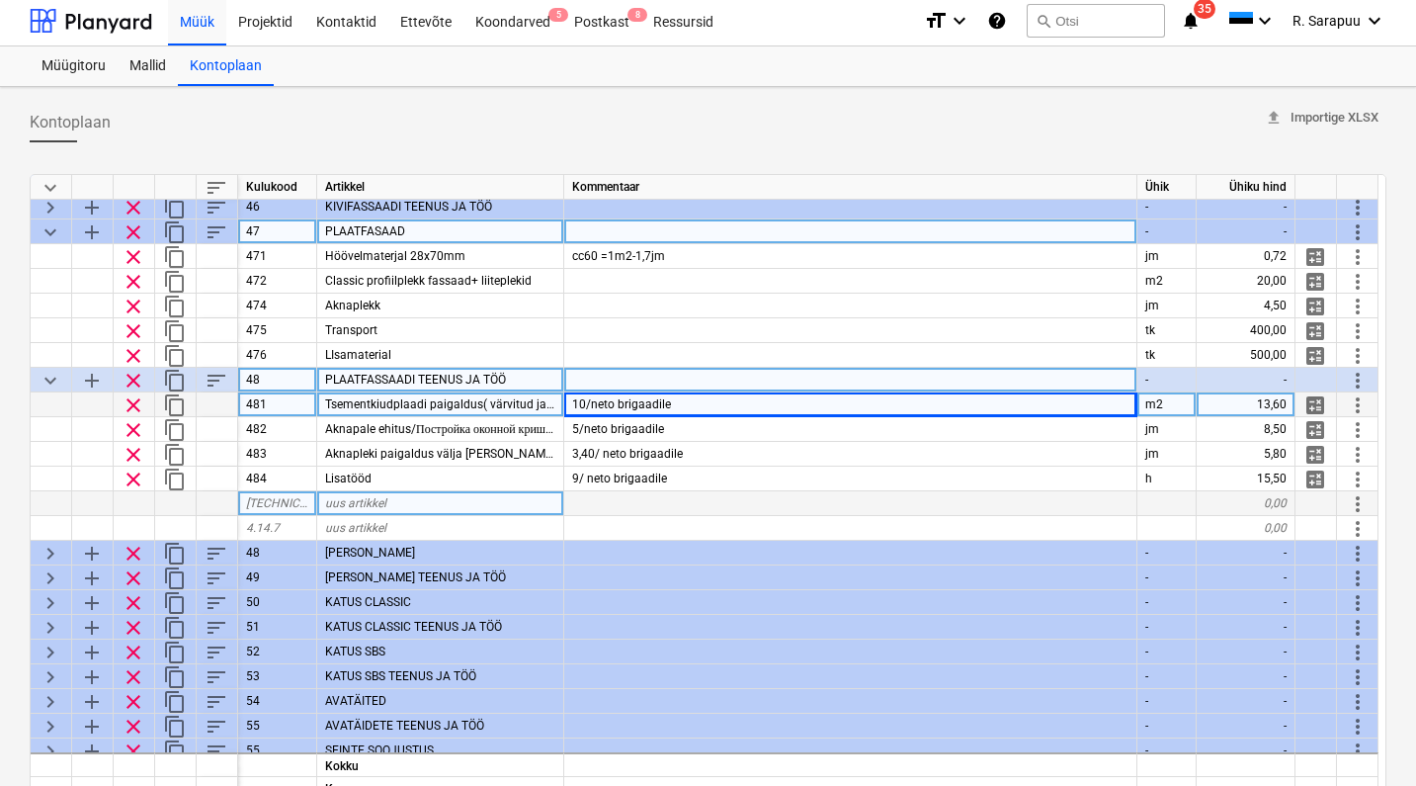
click at [582, 402] on span "10/neto brigaadile" at bounding box center [621, 404] width 99 height 14
click at [584, 401] on input "10/neto brigaadile" at bounding box center [850, 404] width 572 height 24
click at [589, 403] on input "10/neto brigaadile" at bounding box center [850, 404] width 572 height 24
type input "8/neto brigaadile"
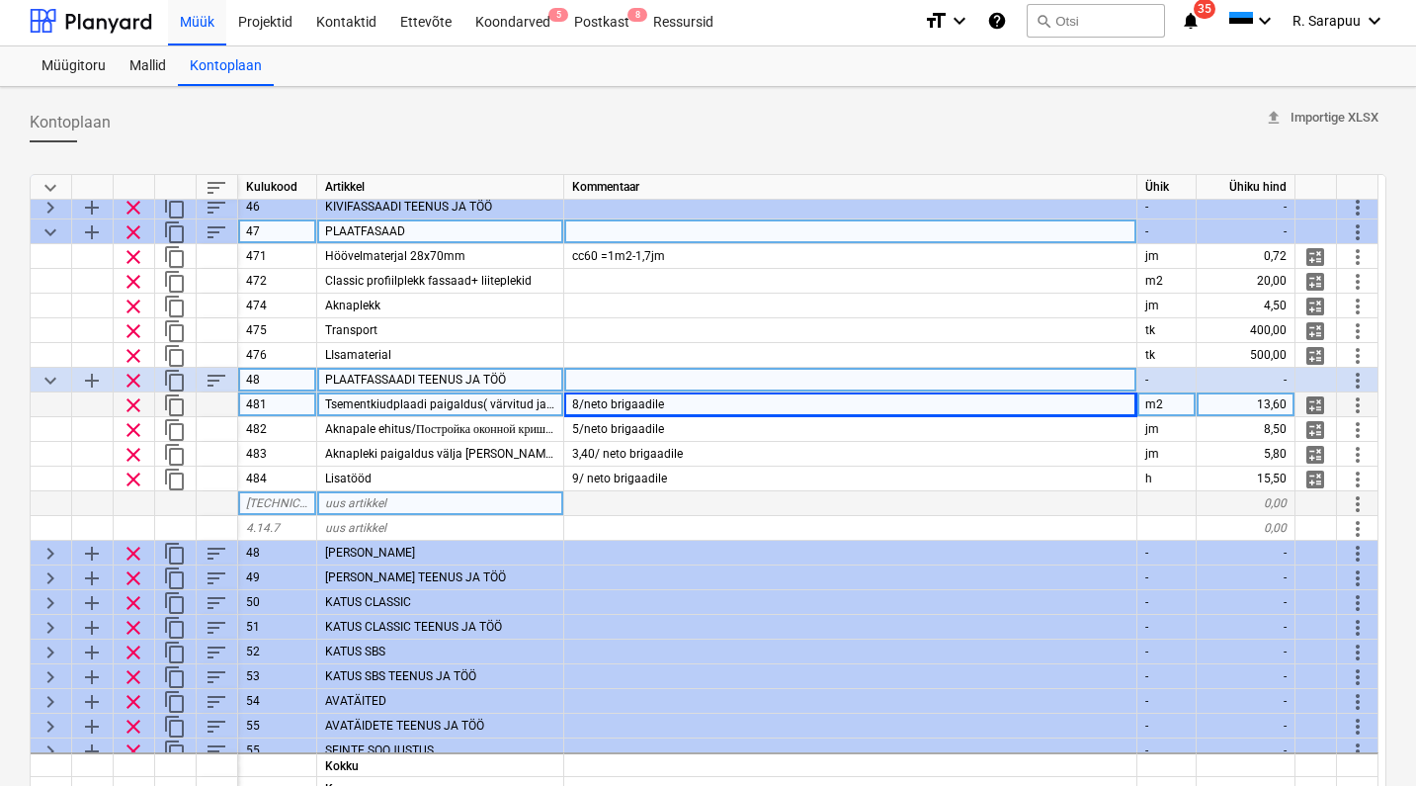
click at [47, 385] on span "keyboard_arrow_down" at bounding box center [51, 381] width 24 height 24
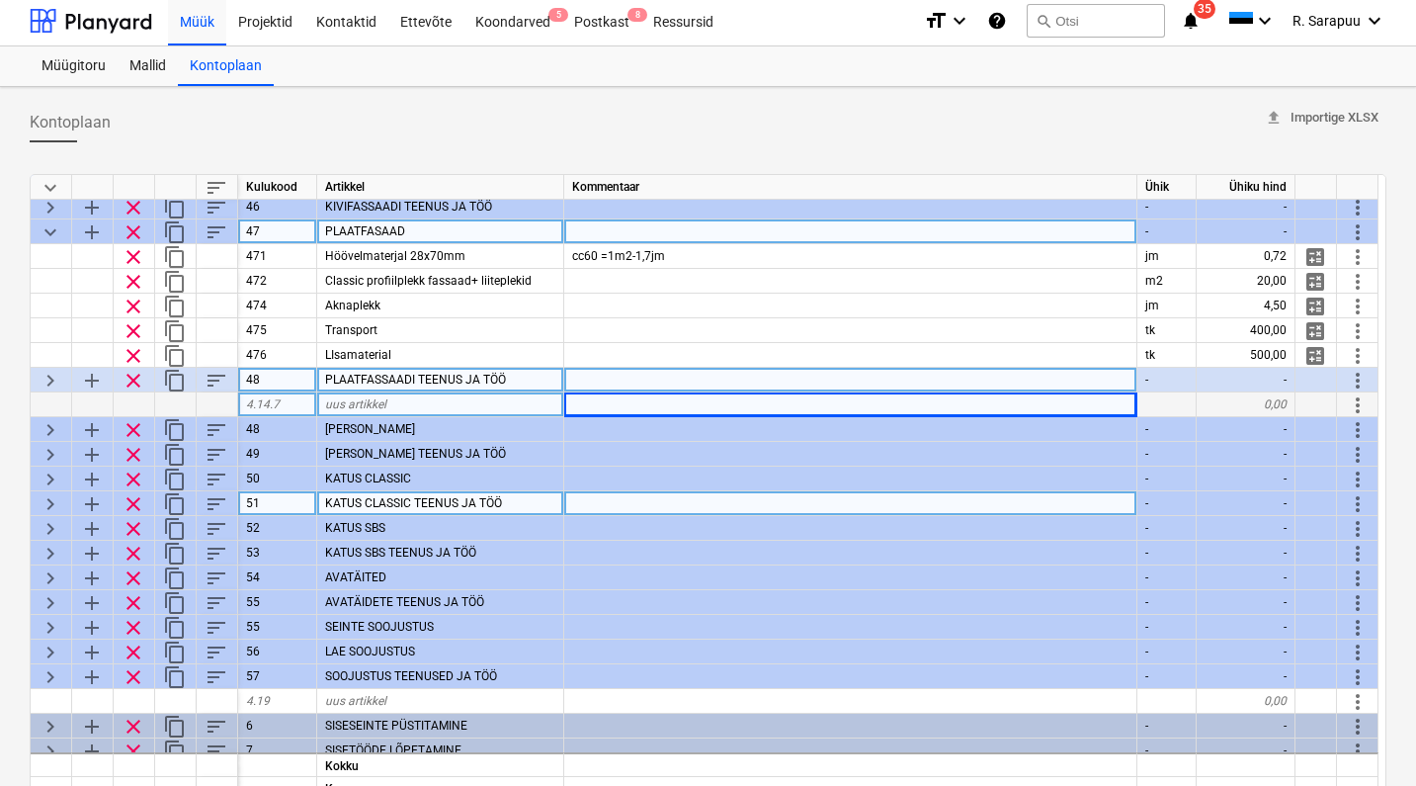
click at [50, 235] on span "keyboard_arrow_down" at bounding box center [51, 232] width 24 height 24
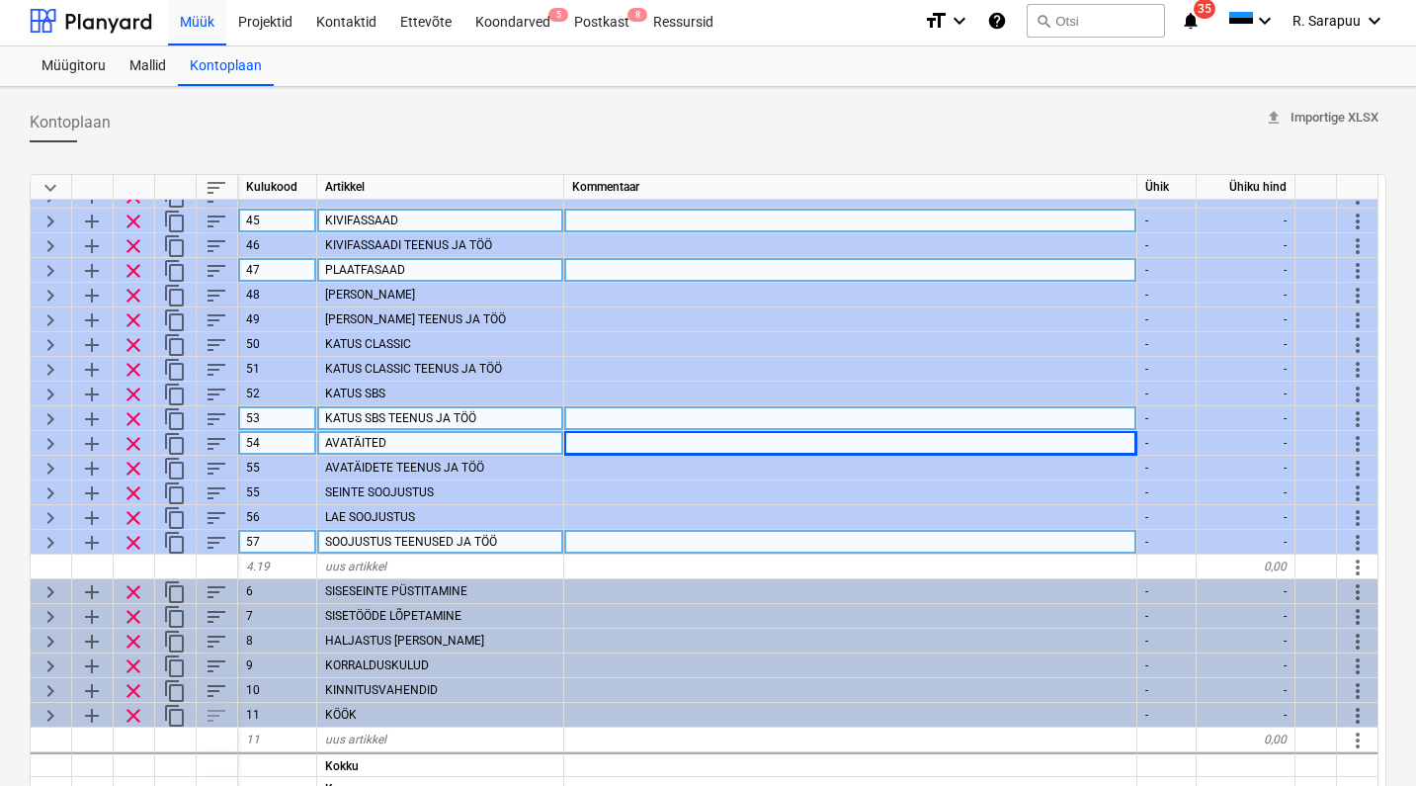
scroll to position [196, 1]
click at [48, 440] on span "keyboard_arrow_right" at bounding box center [51, 444] width 24 height 24
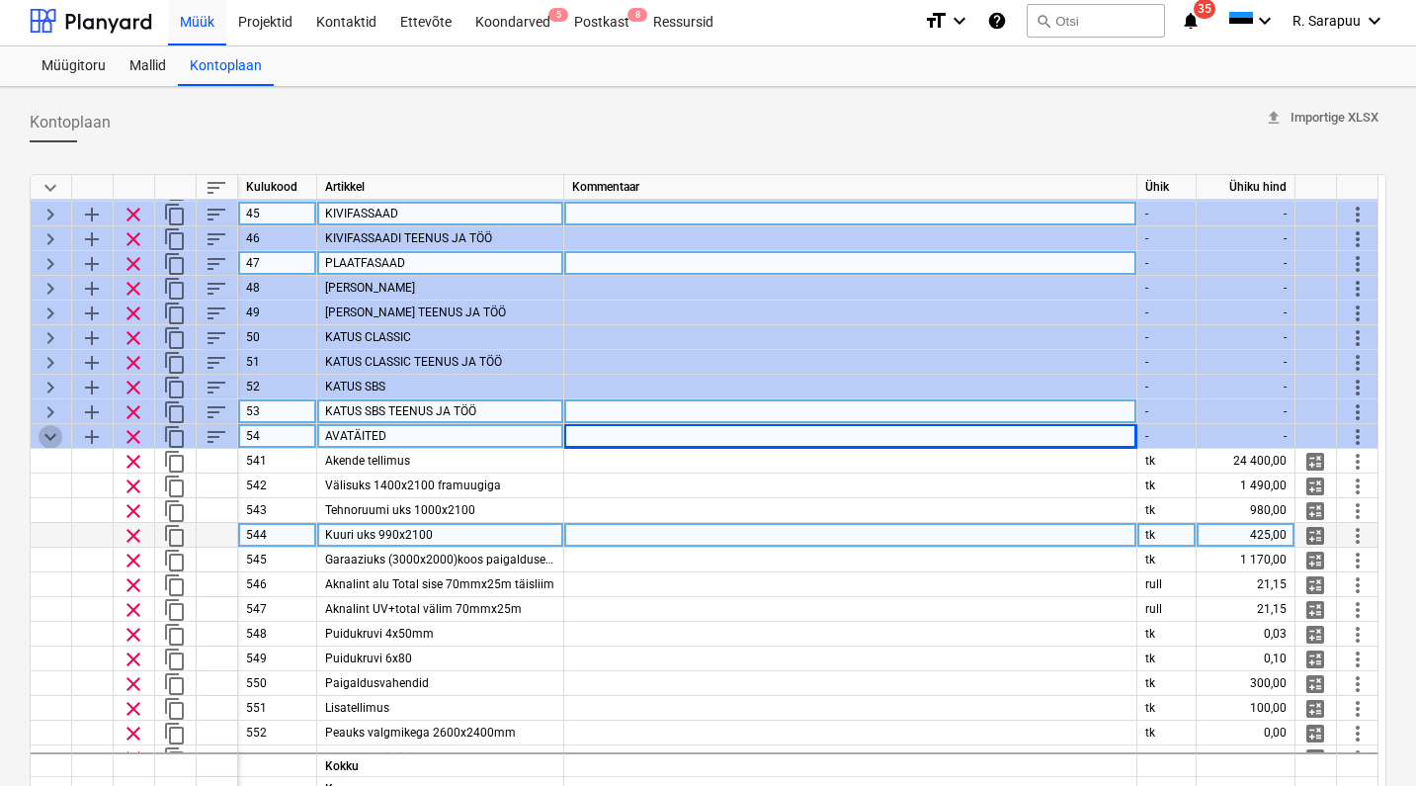
click at [51, 444] on span "keyboard_arrow_down" at bounding box center [51, 437] width 24 height 24
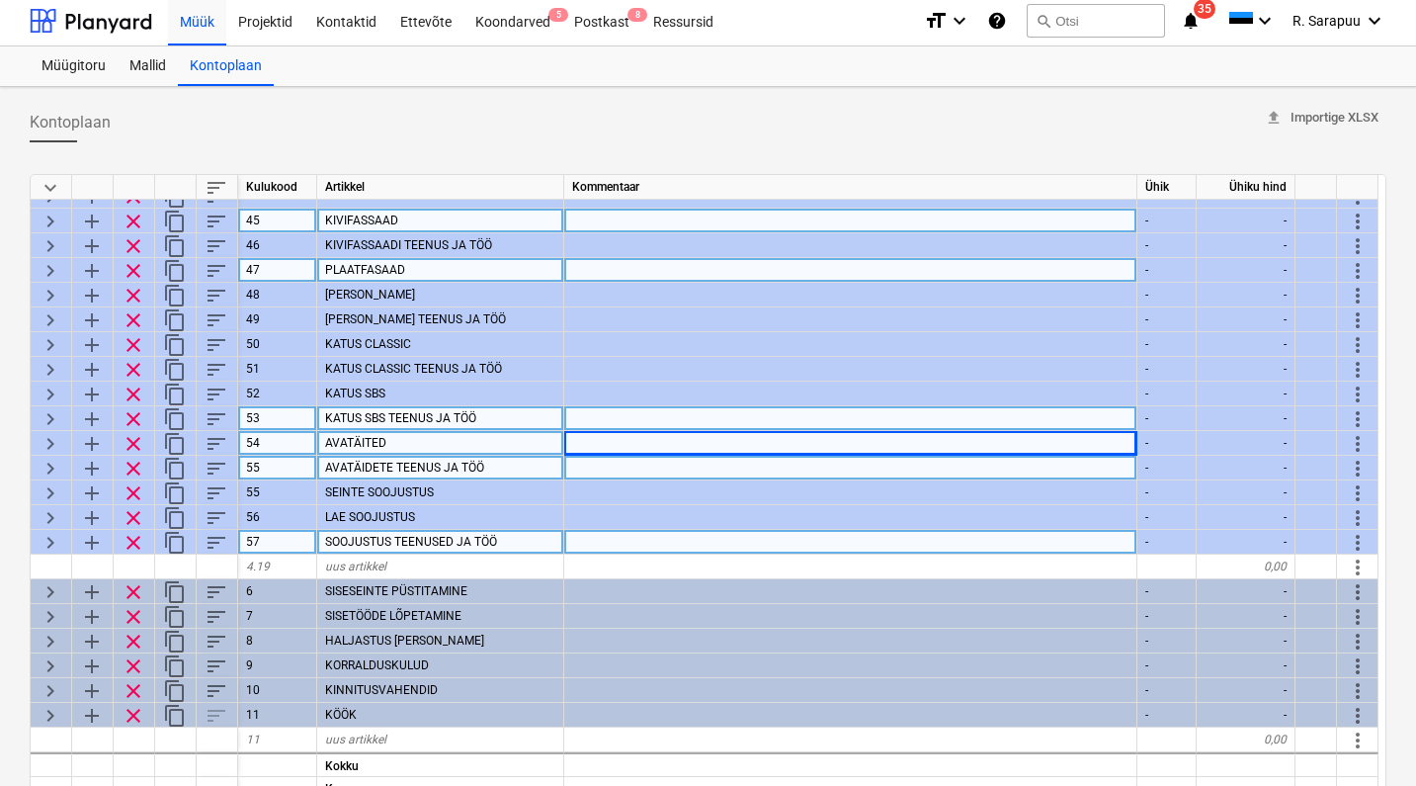
click at [51, 460] on span "keyboard_arrow_right" at bounding box center [51, 469] width 24 height 24
type textarea "x"
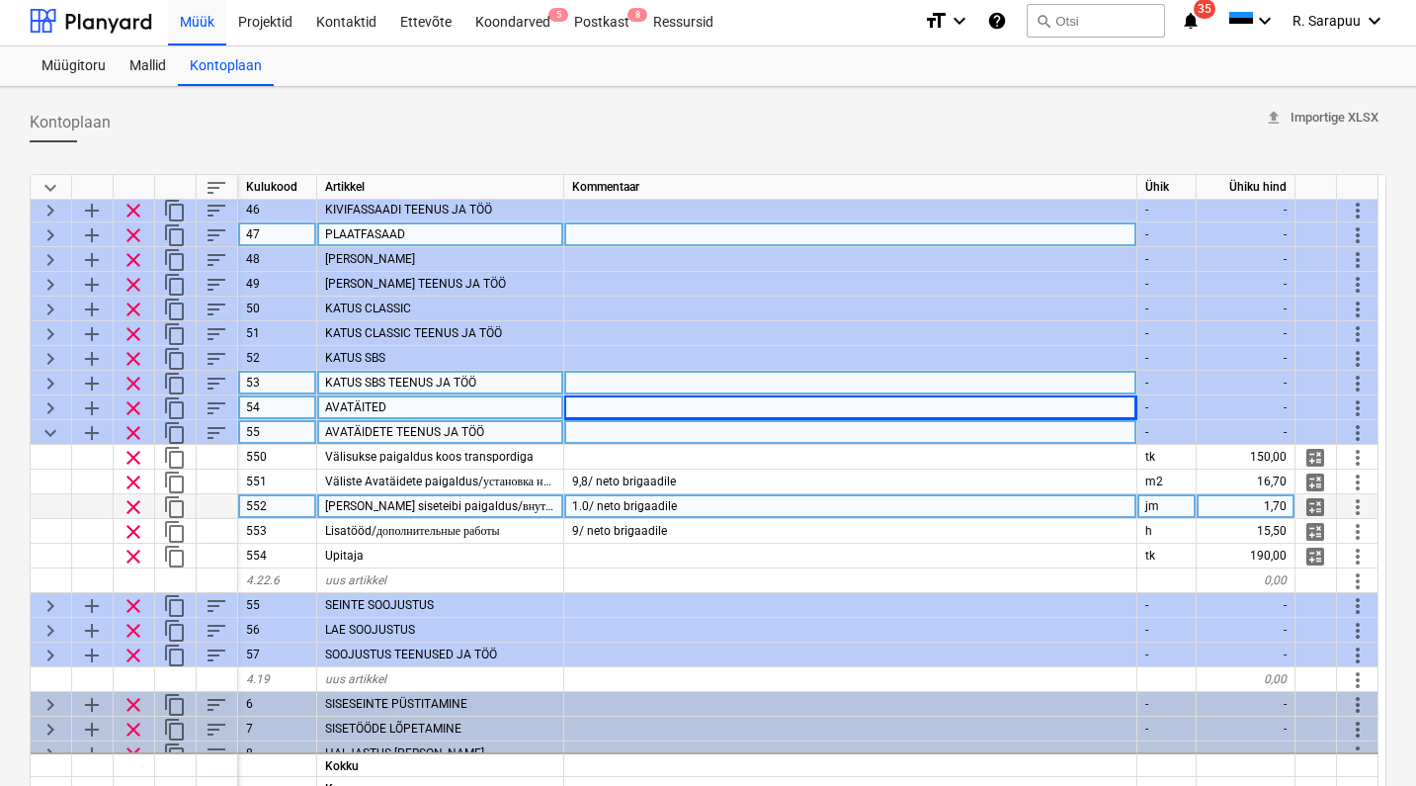
scroll to position [240, 1]
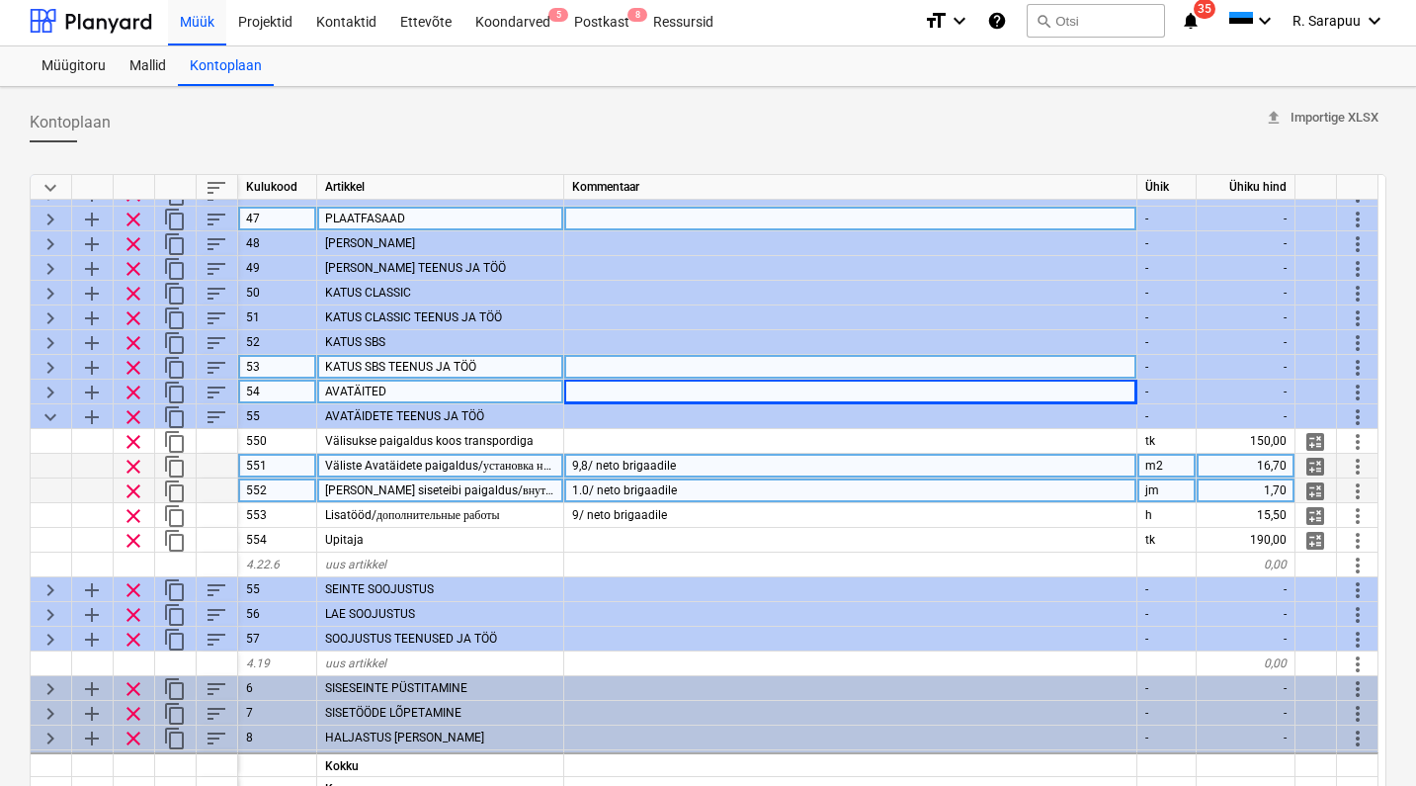
click at [590, 465] on span "9,8/ neto brigaadile" at bounding box center [624, 466] width 104 height 14
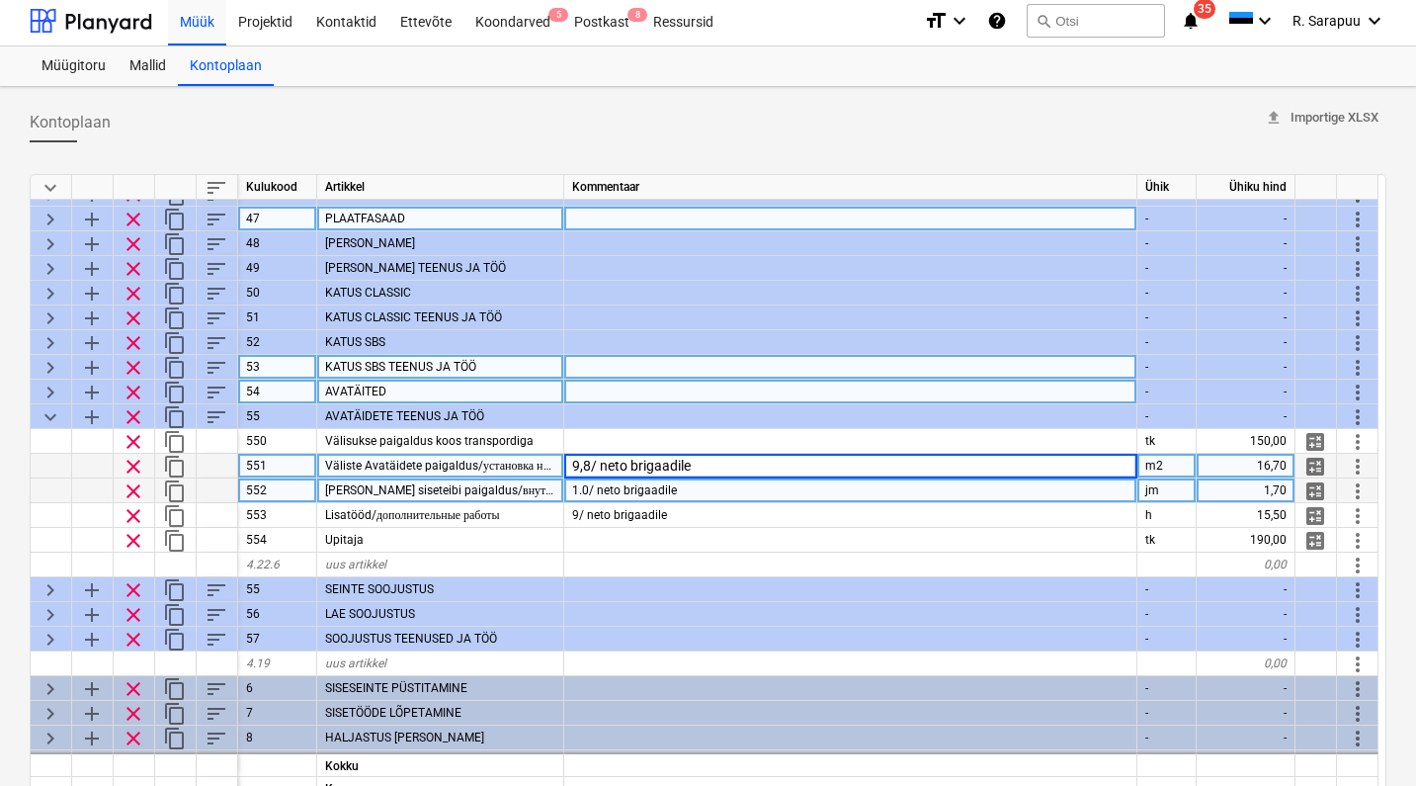
click at [588, 465] on input "9,8/ neto brigaadile" at bounding box center [850, 466] width 572 height 24
type input "10/ neto brigaadile"
click at [1241, 471] on div "16,70" at bounding box center [1246, 466] width 99 height 25
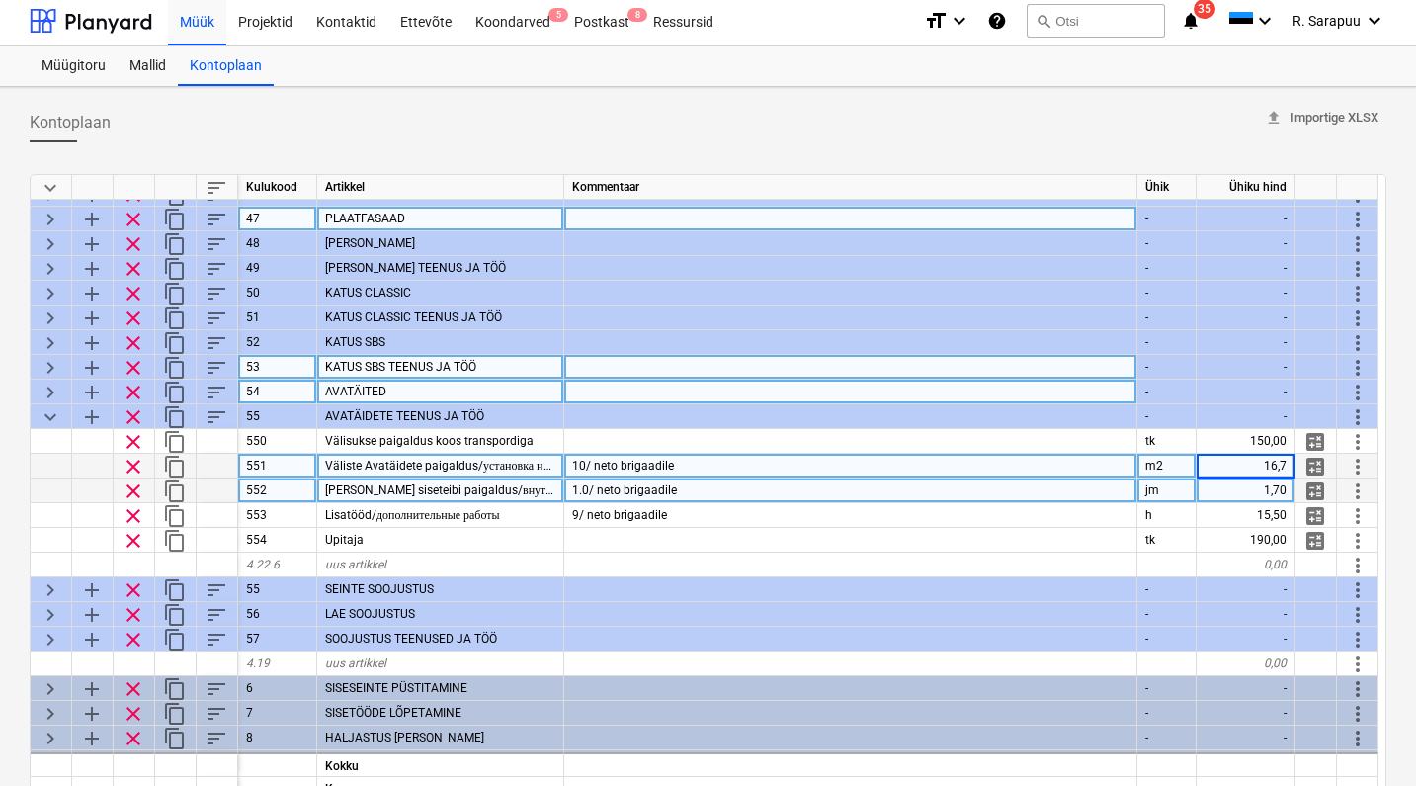
type textarea "x"
type input "17"
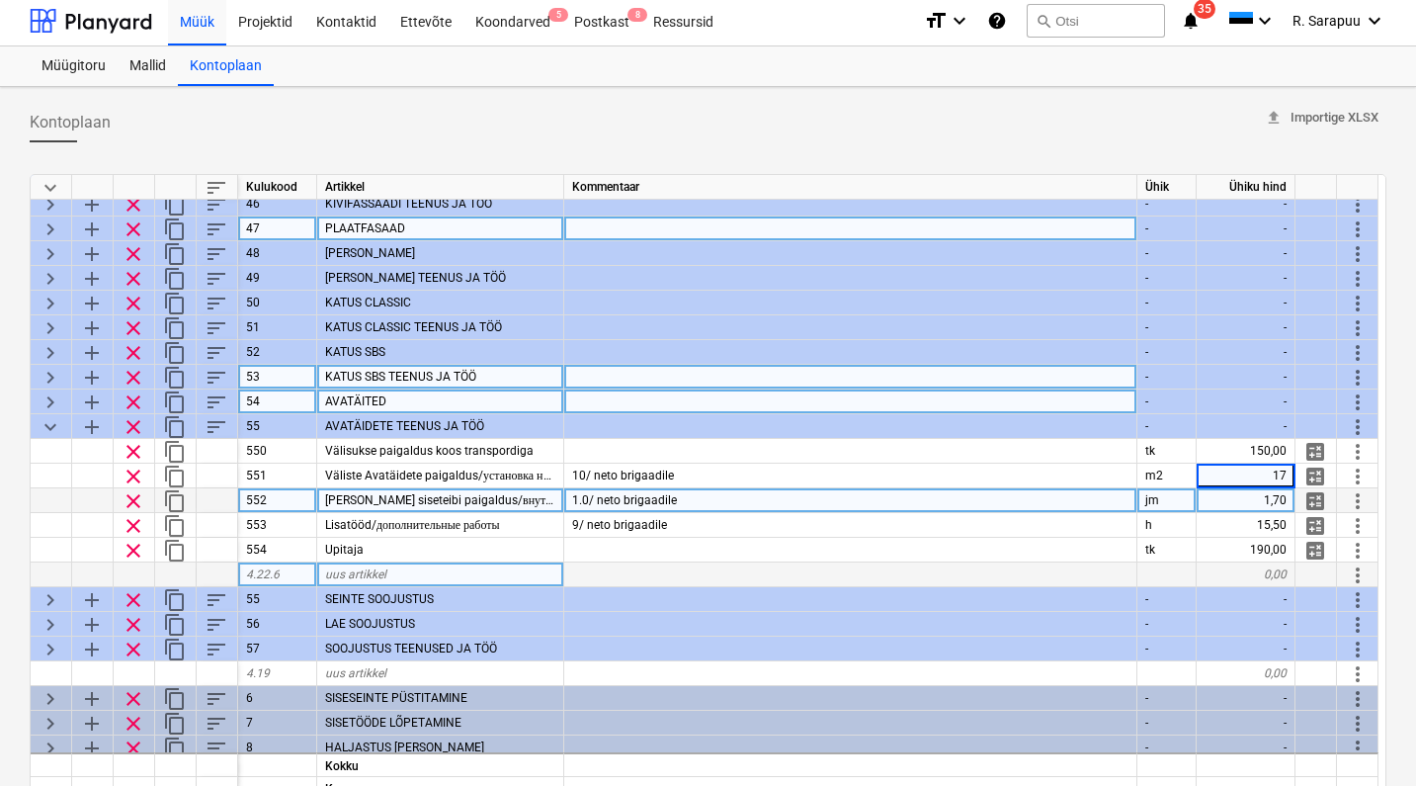
scroll to position [237, 0]
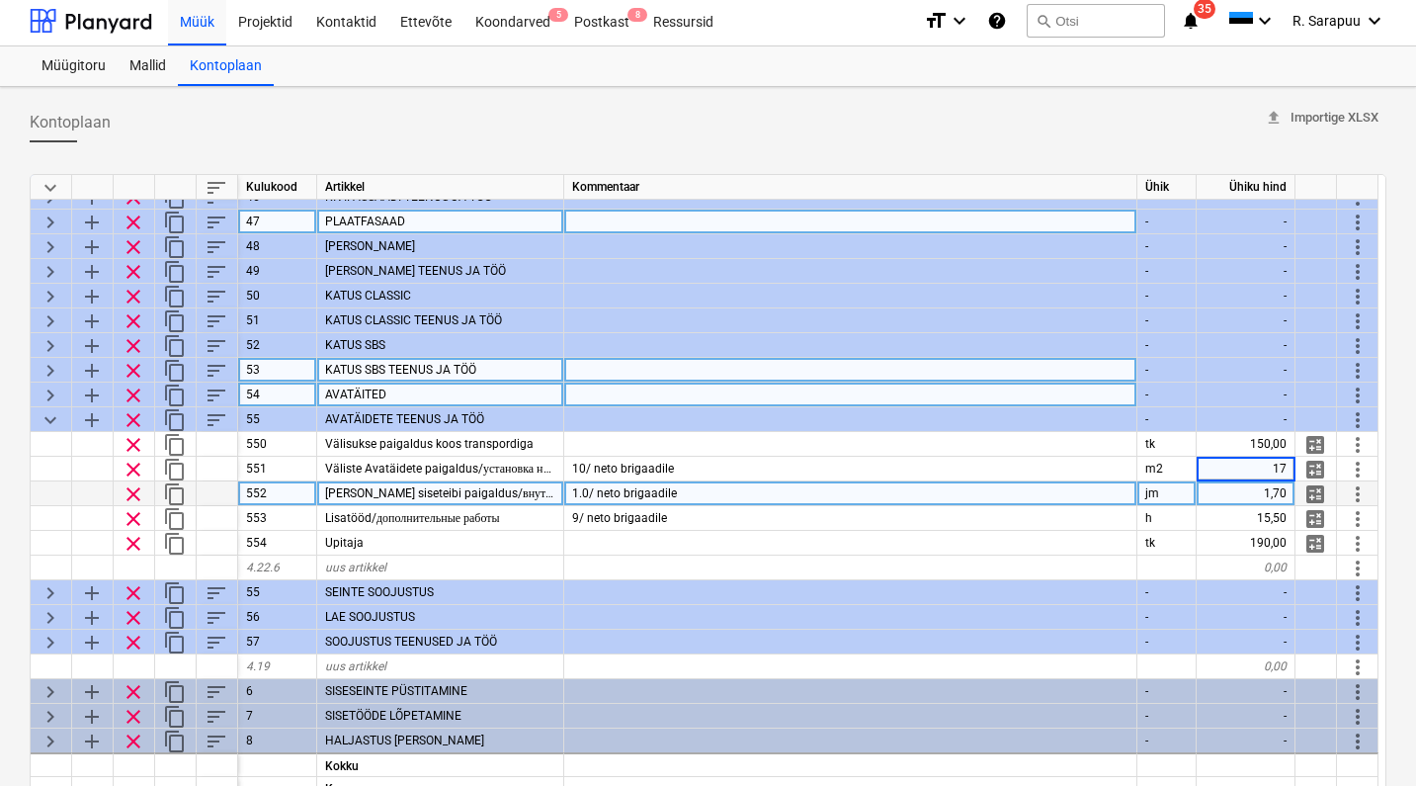
click at [970, 504] on div "1.0/ neto brigaadile" at bounding box center [850, 493] width 573 height 25
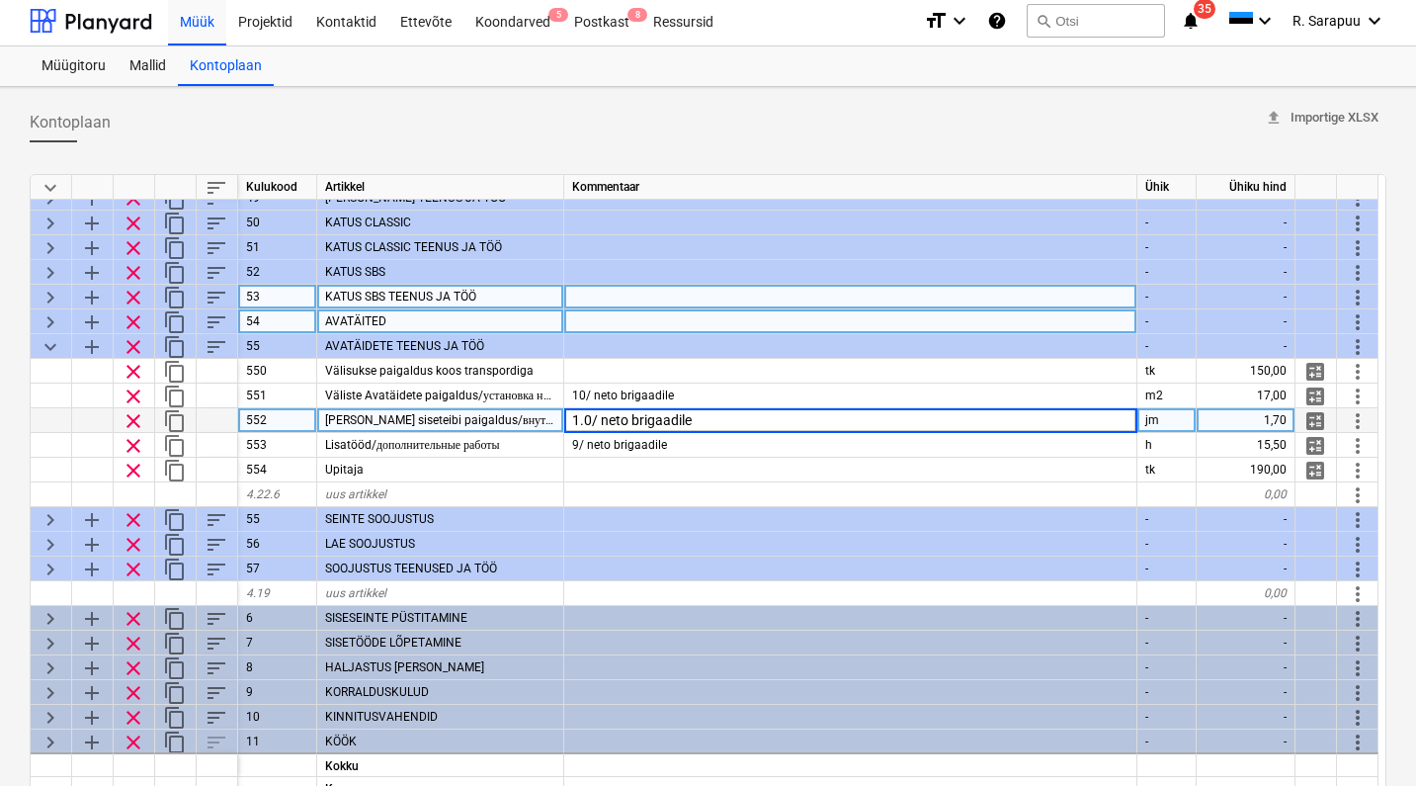
scroll to position [312, 1]
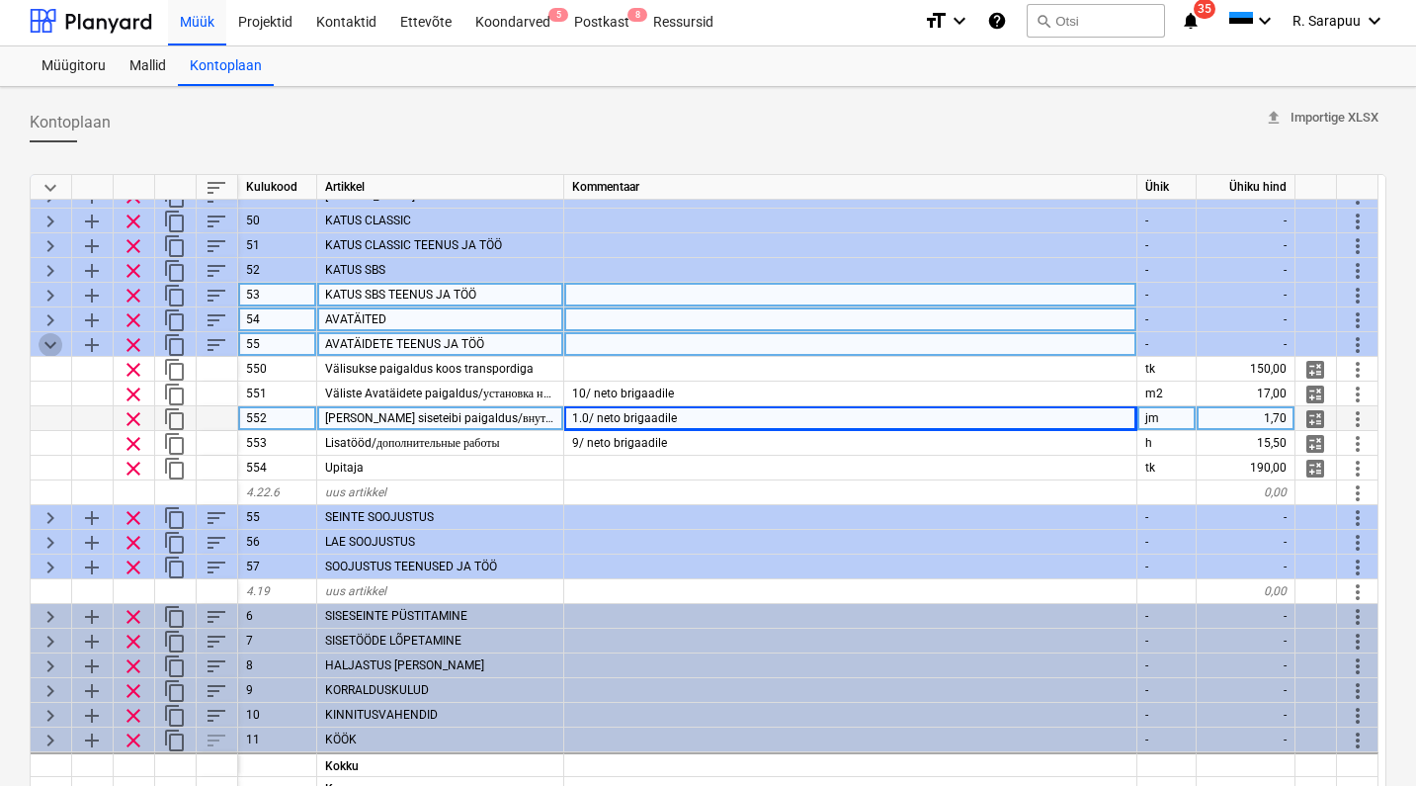
click at [49, 344] on span "keyboard_arrow_down" at bounding box center [51, 345] width 24 height 24
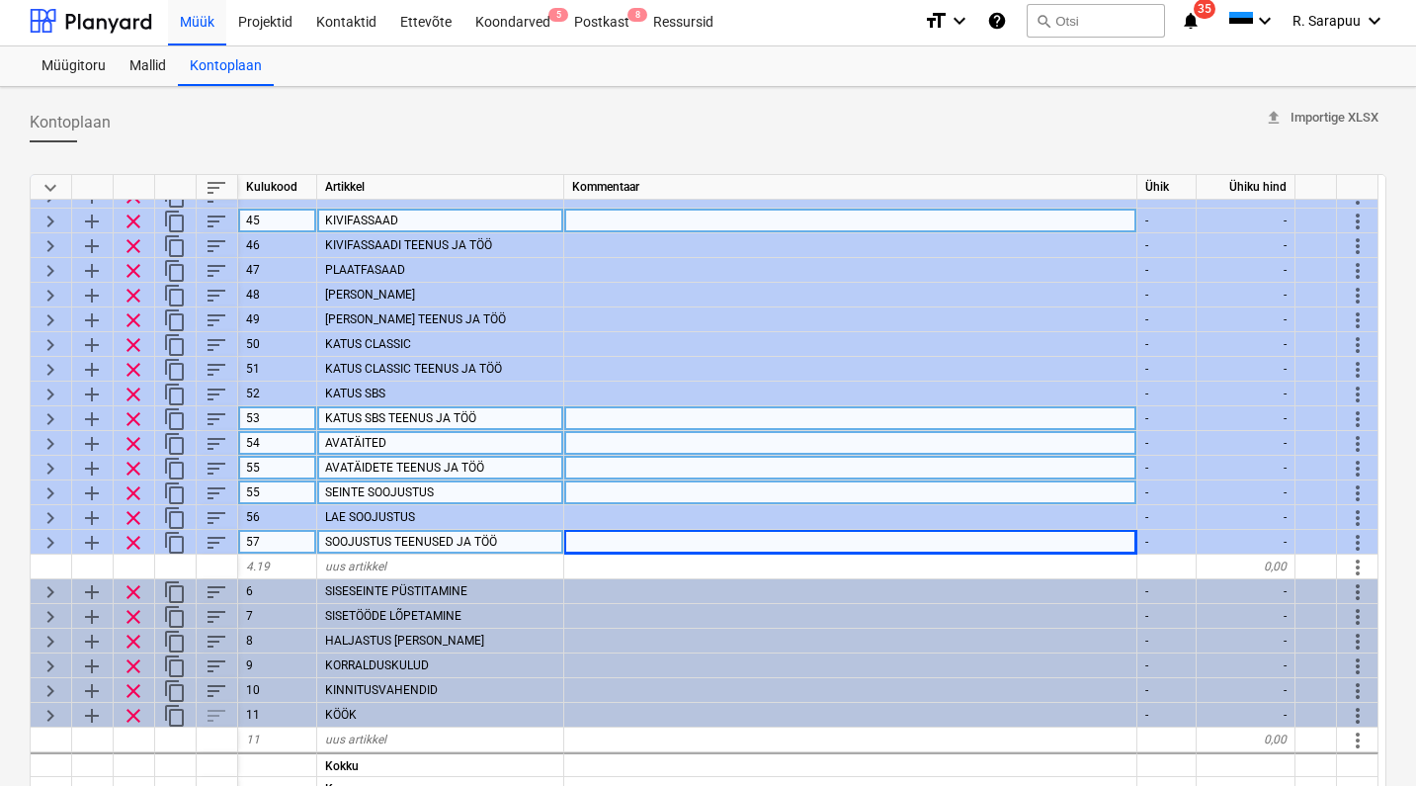
scroll to position [196, 0]
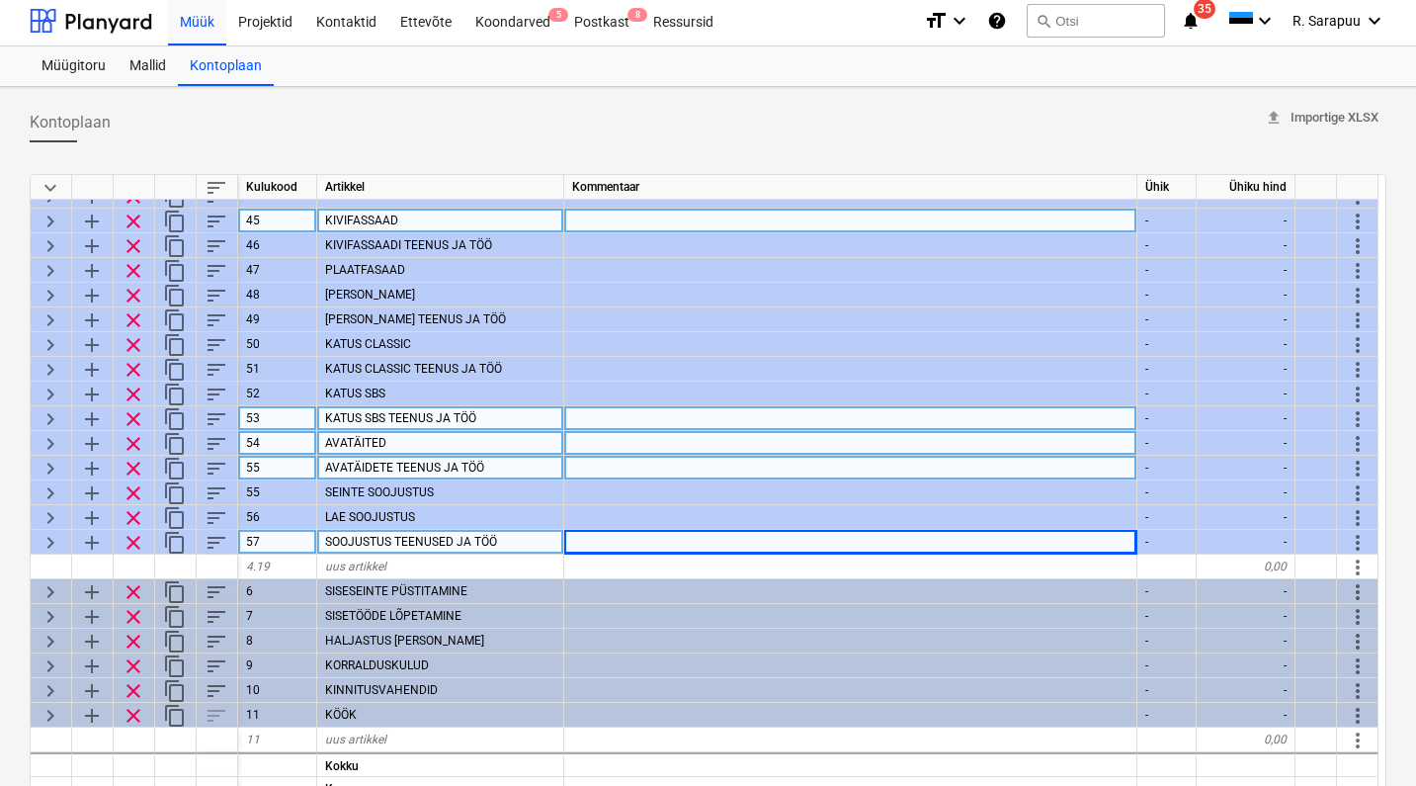
click at [58, 532] on span "keyboard_arrow_right" at bounding box center [51, 543] width 24 height 24
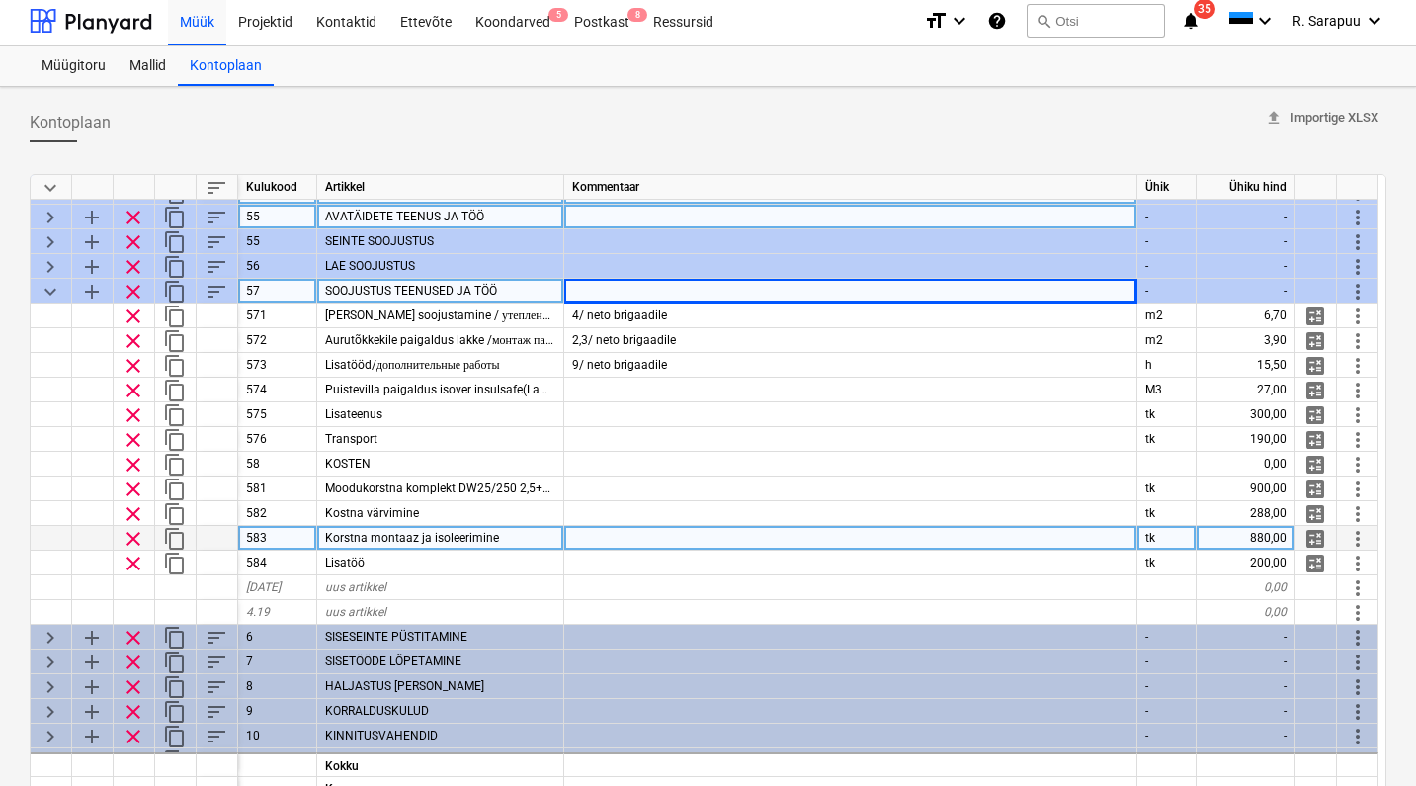
scroll to position [443, 0]
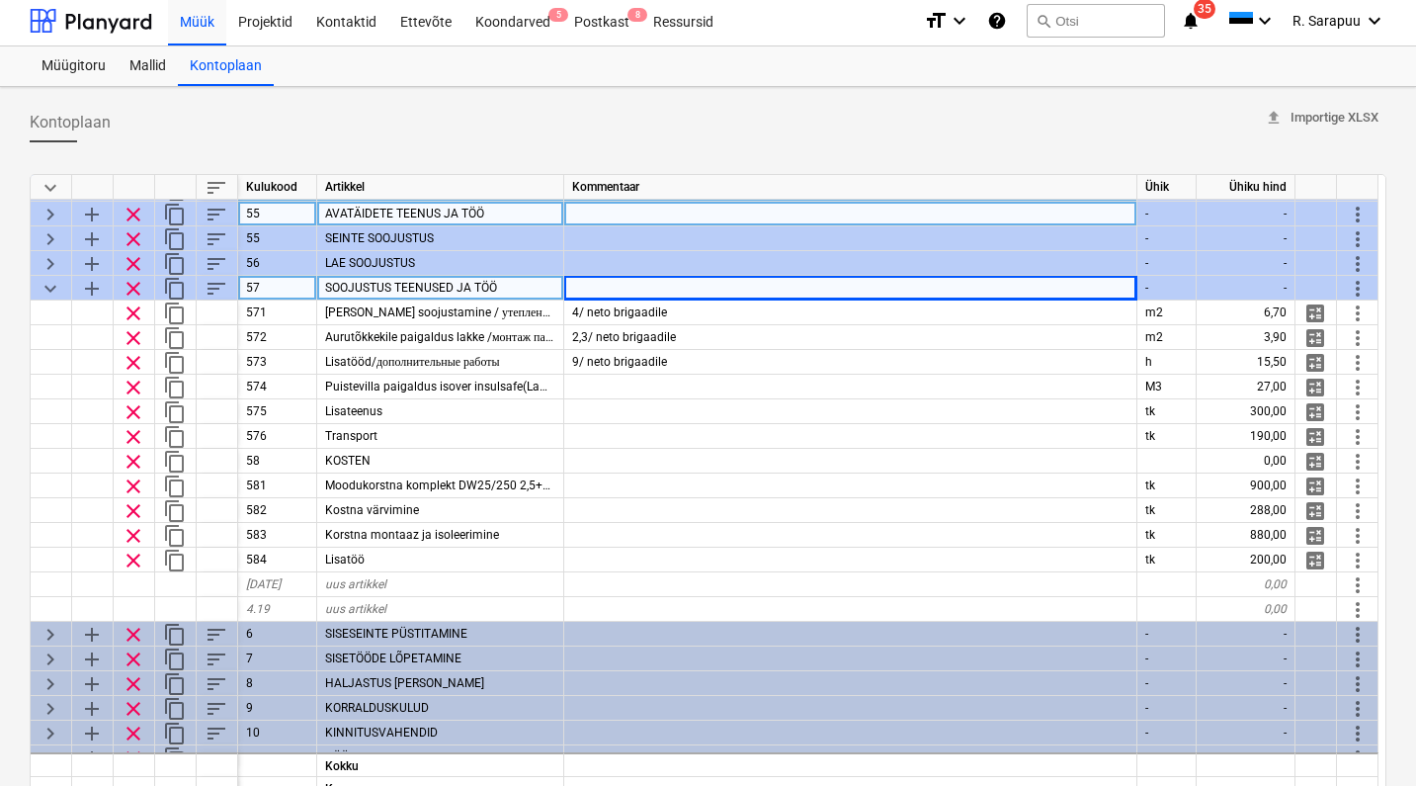
click at [45, 285] on span "keyboard_arrow_down" at bounding box center [51, 289] width 24 height 24
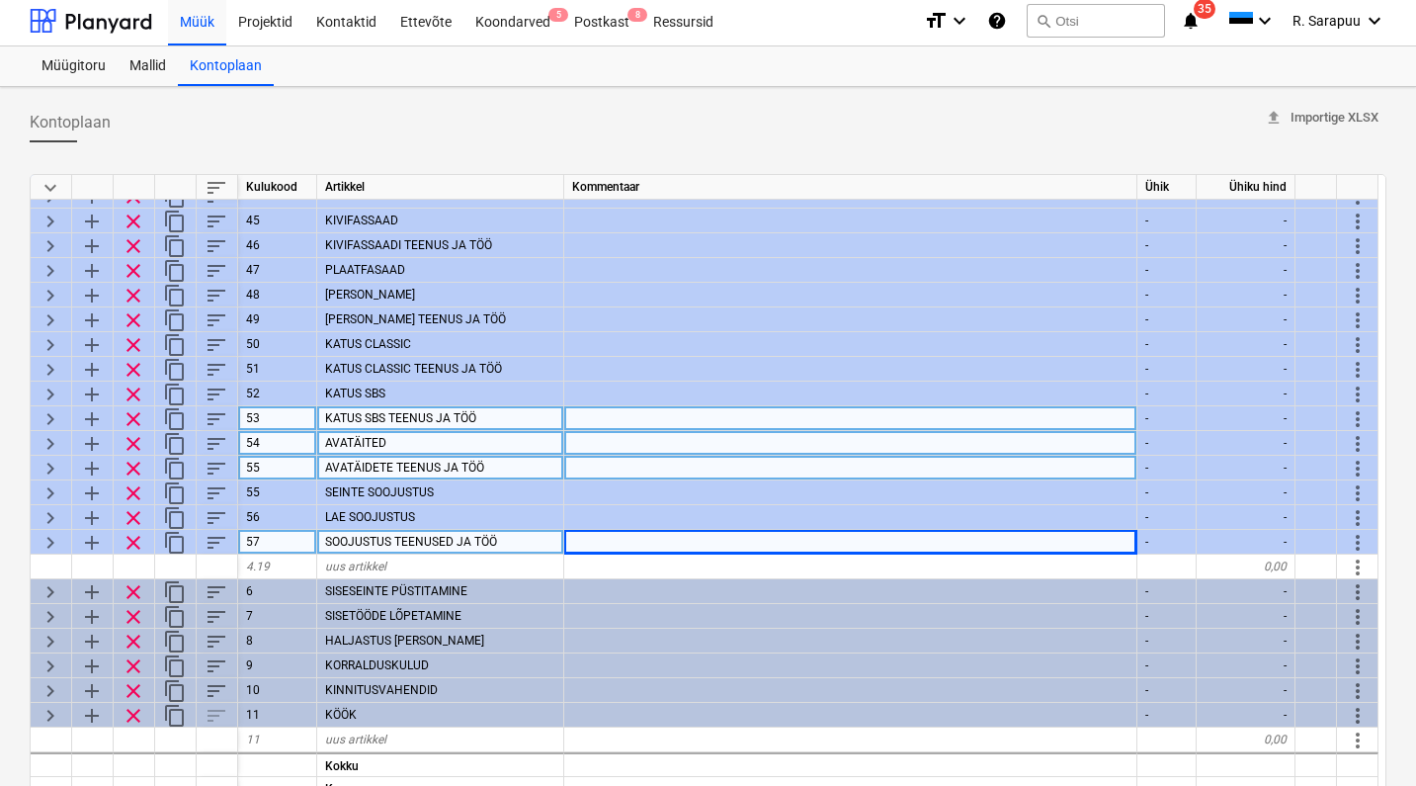
scroll to position [4, 0]
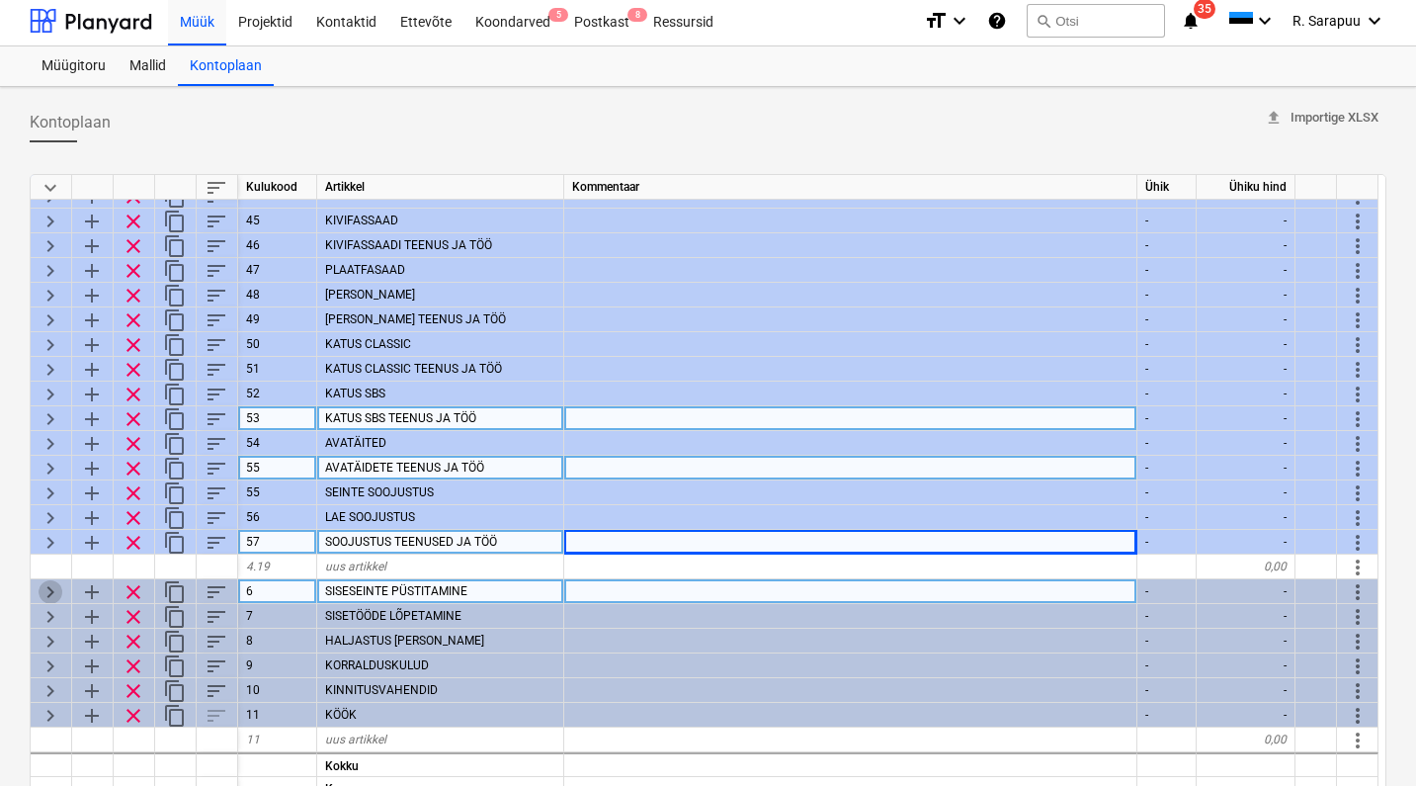
click at [47, 583] on span "keyboard_arrow_right" at bounding box center [51, 592] width 24 height 24
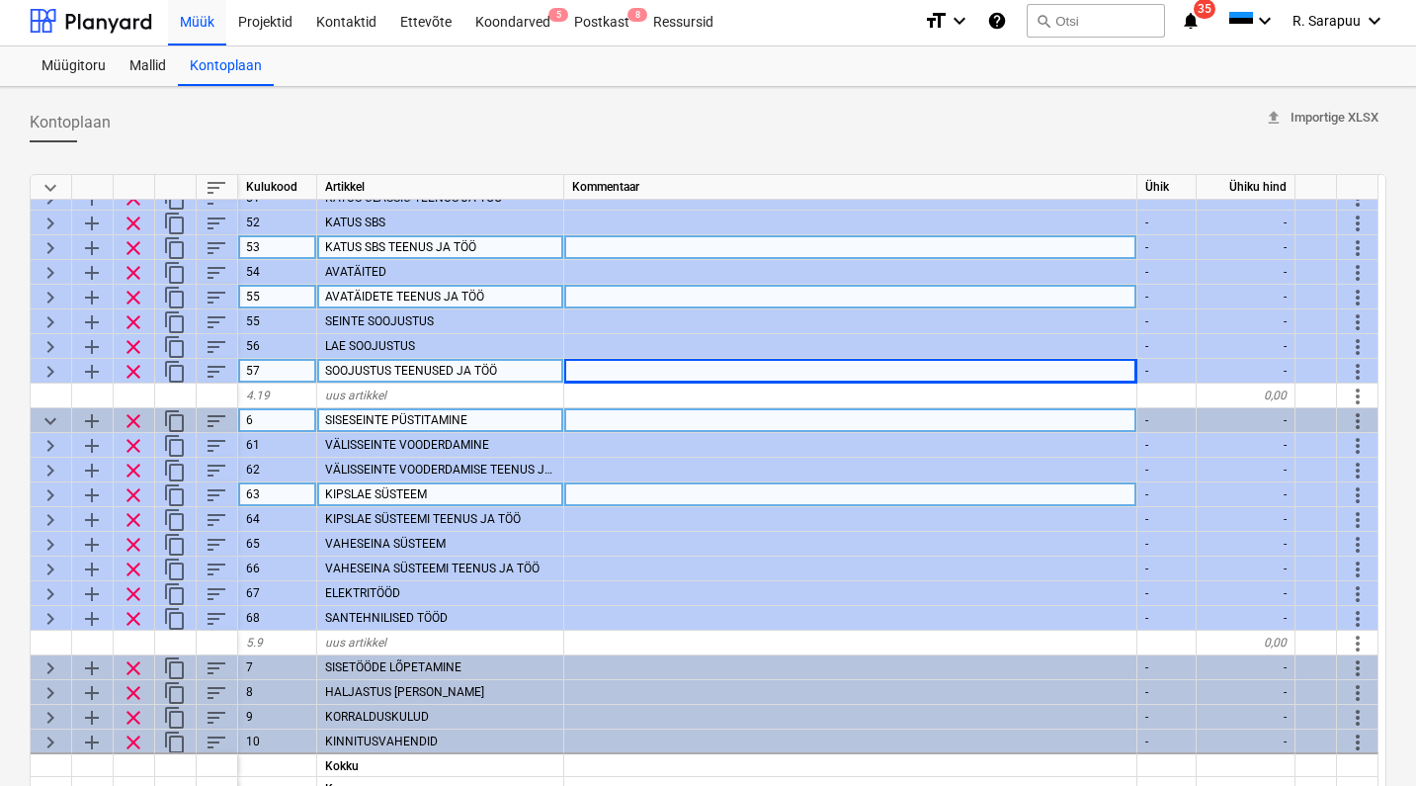
scroll to position [367, 0]
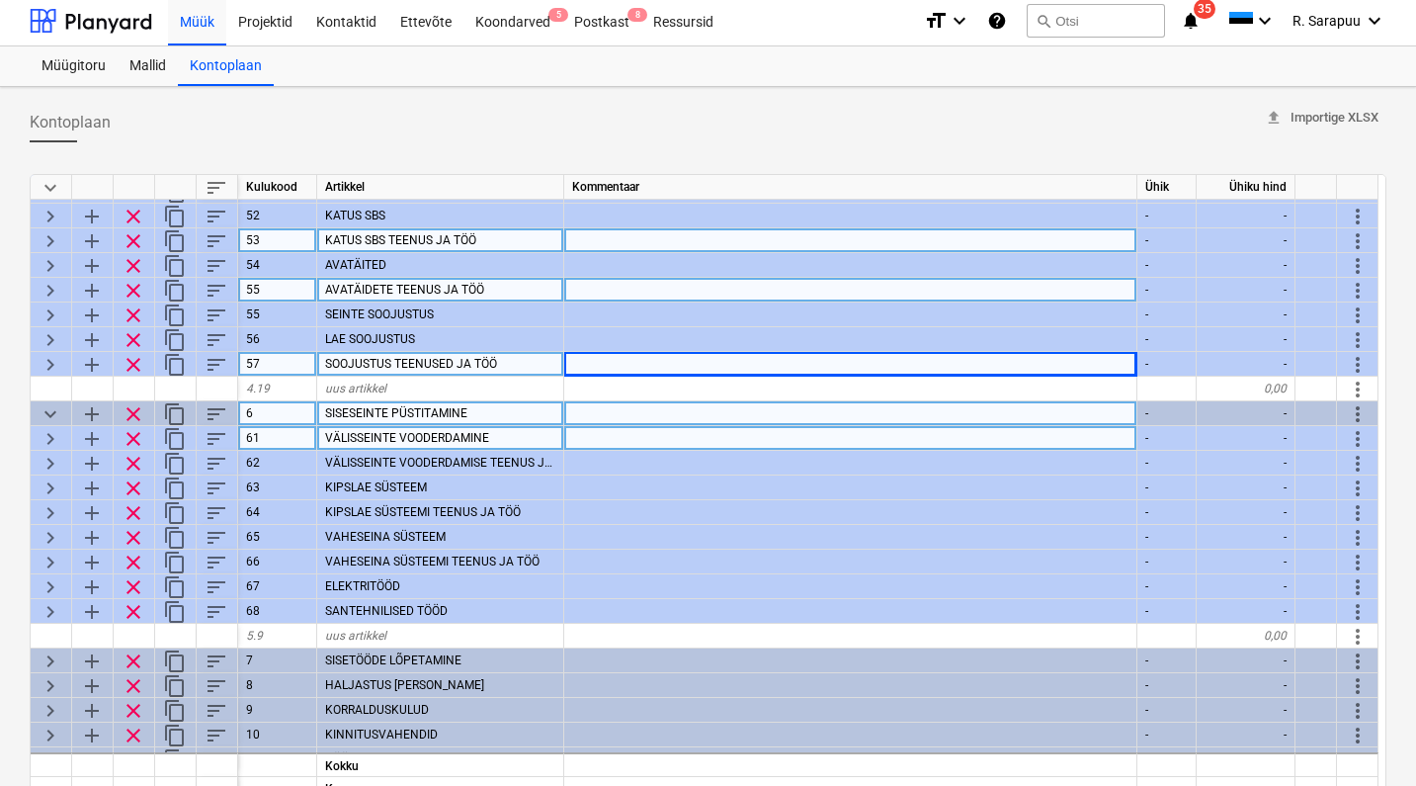
click at [47, 437] on span "keyboard_arrow_right" at bounding box center [51, 439] width 24 height 24
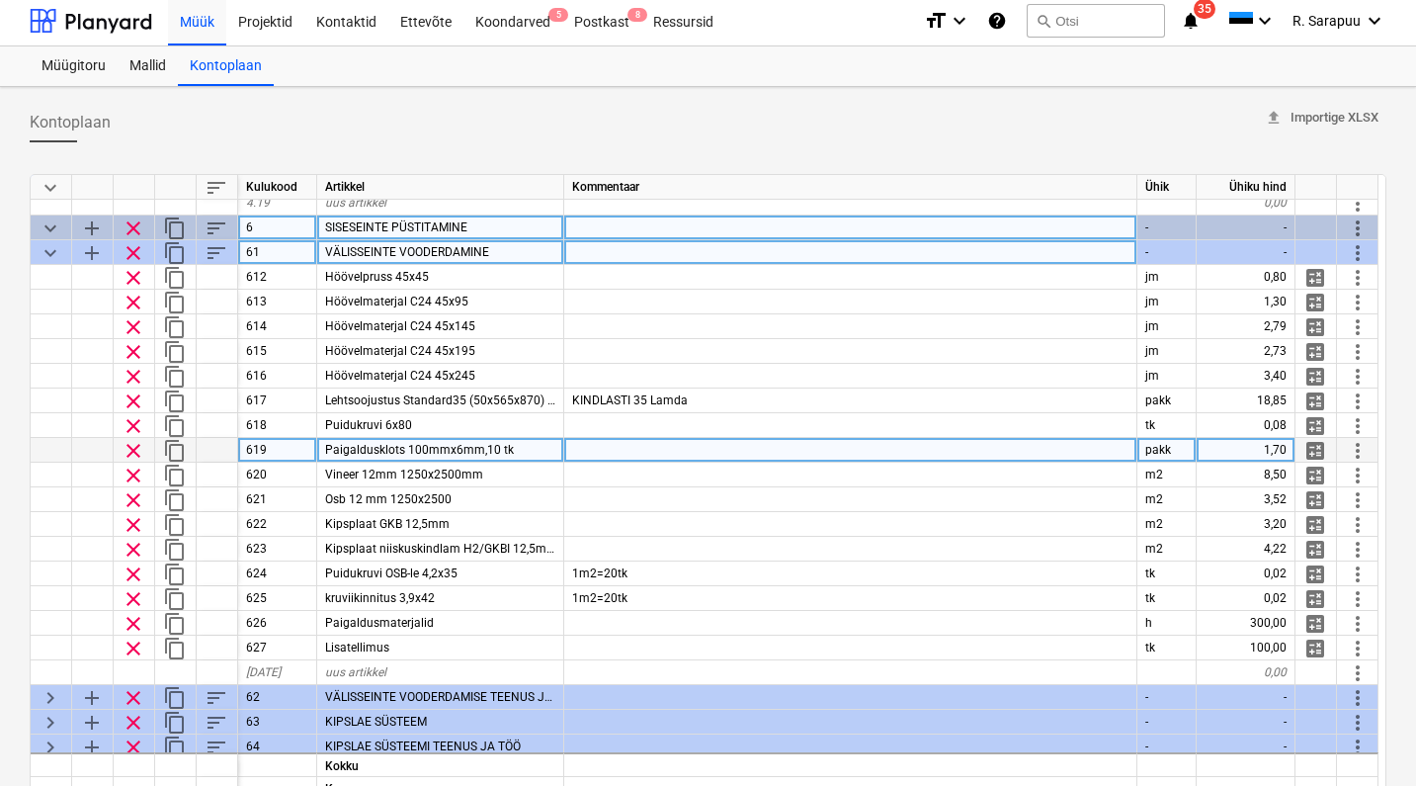
scroll to position [553, 0]
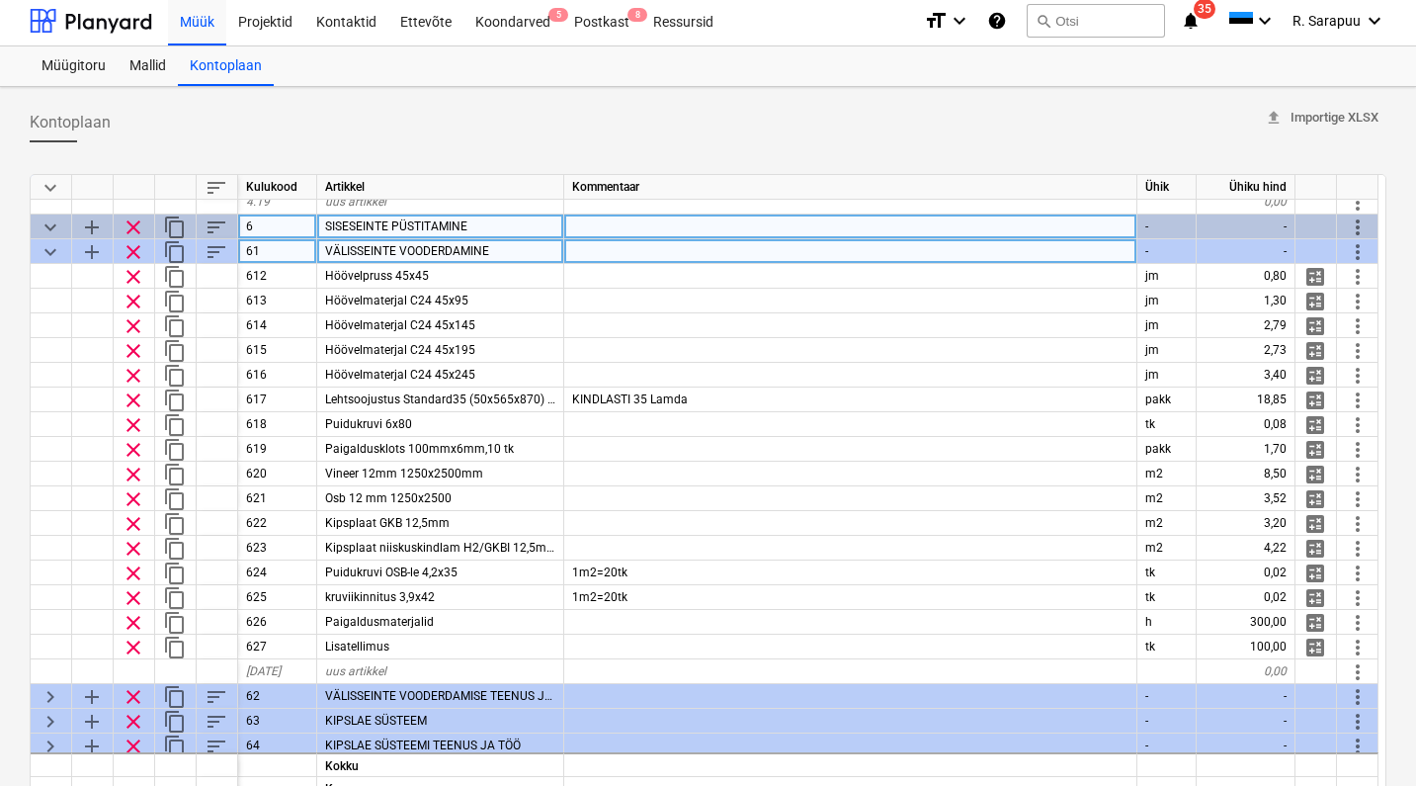
click at [47, 248] on span "keyboard_arrow_down" at bounding box center [51, 252] width 24 height 24
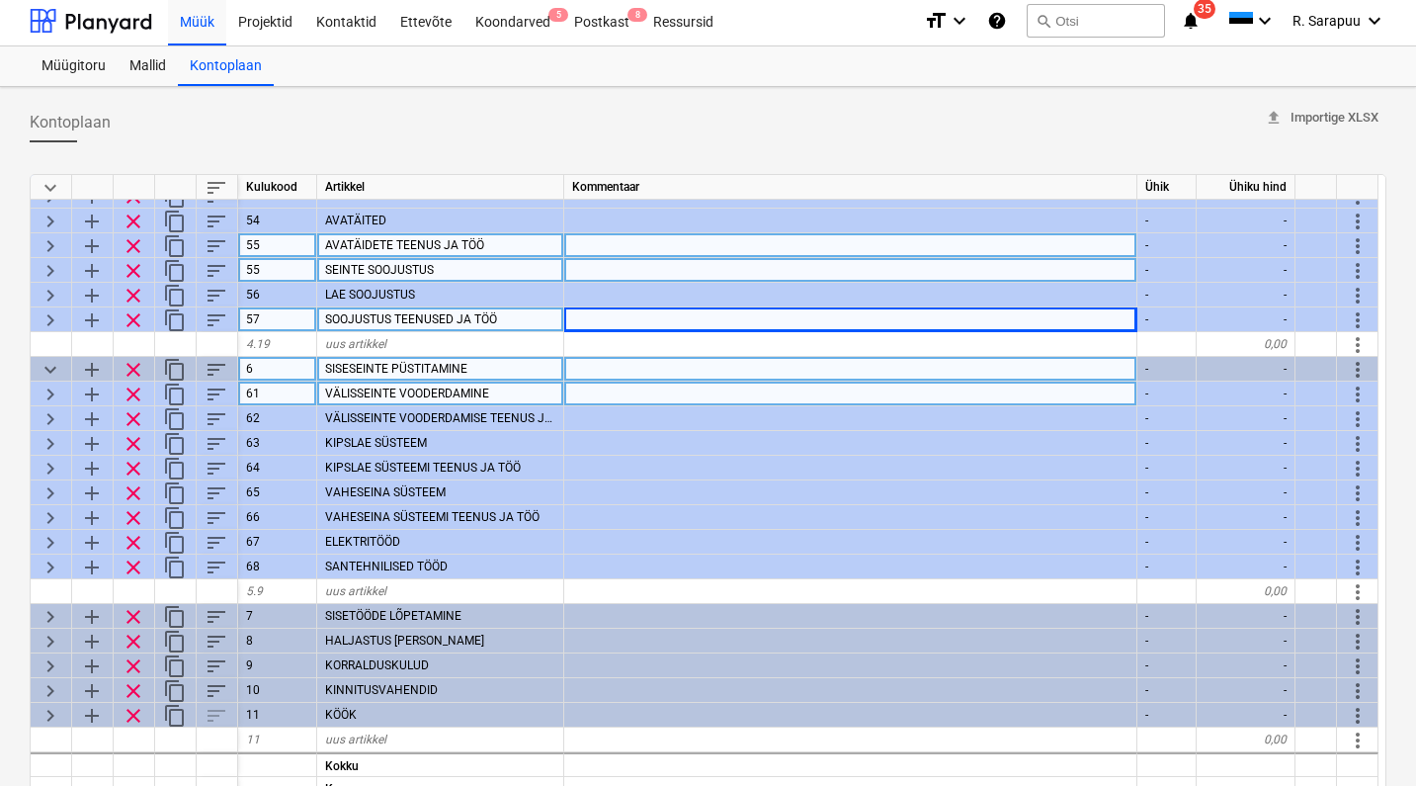
scroll to position [418, 0]
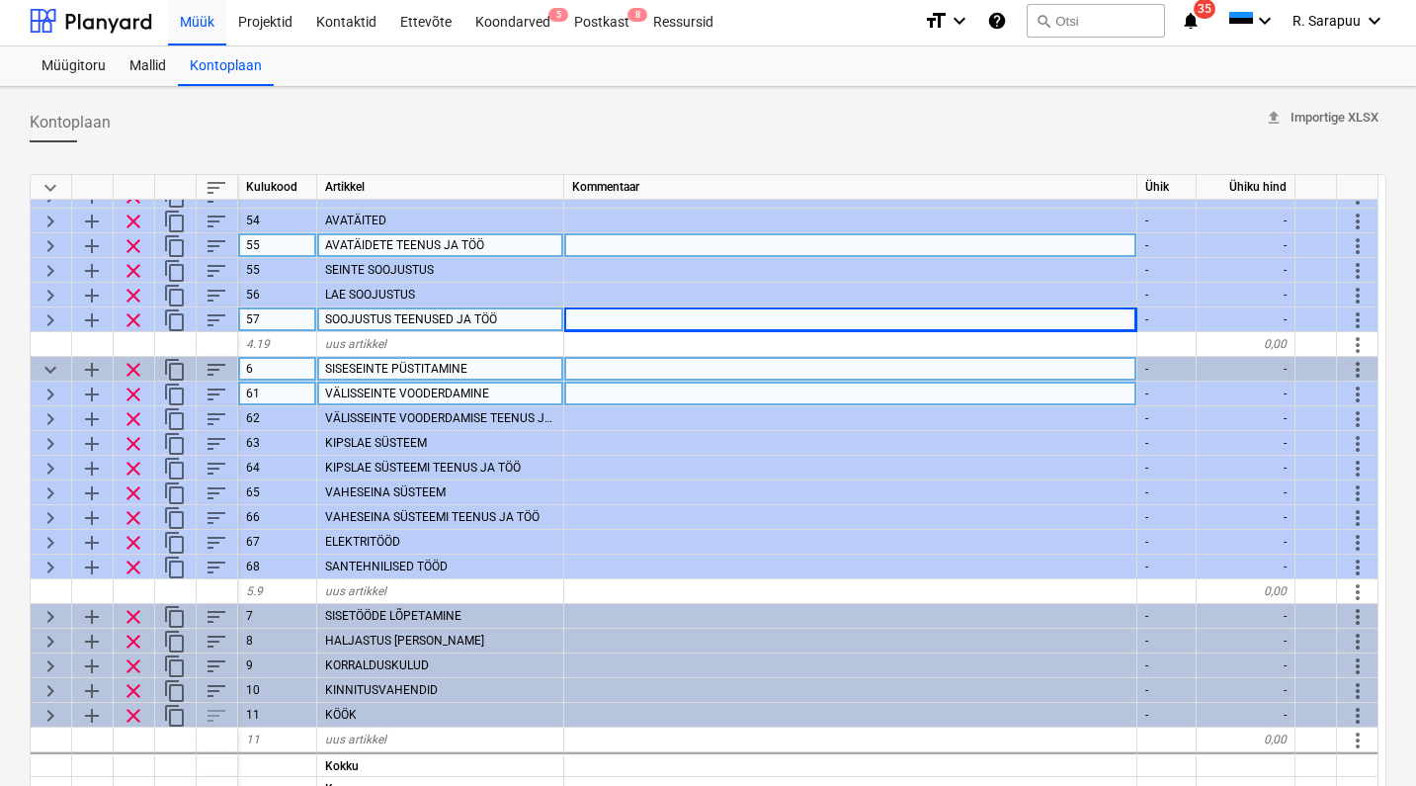
click at [48, 365] on span "keyboard_arrow_down" at bounding box center [51, 370] width 24 height 24
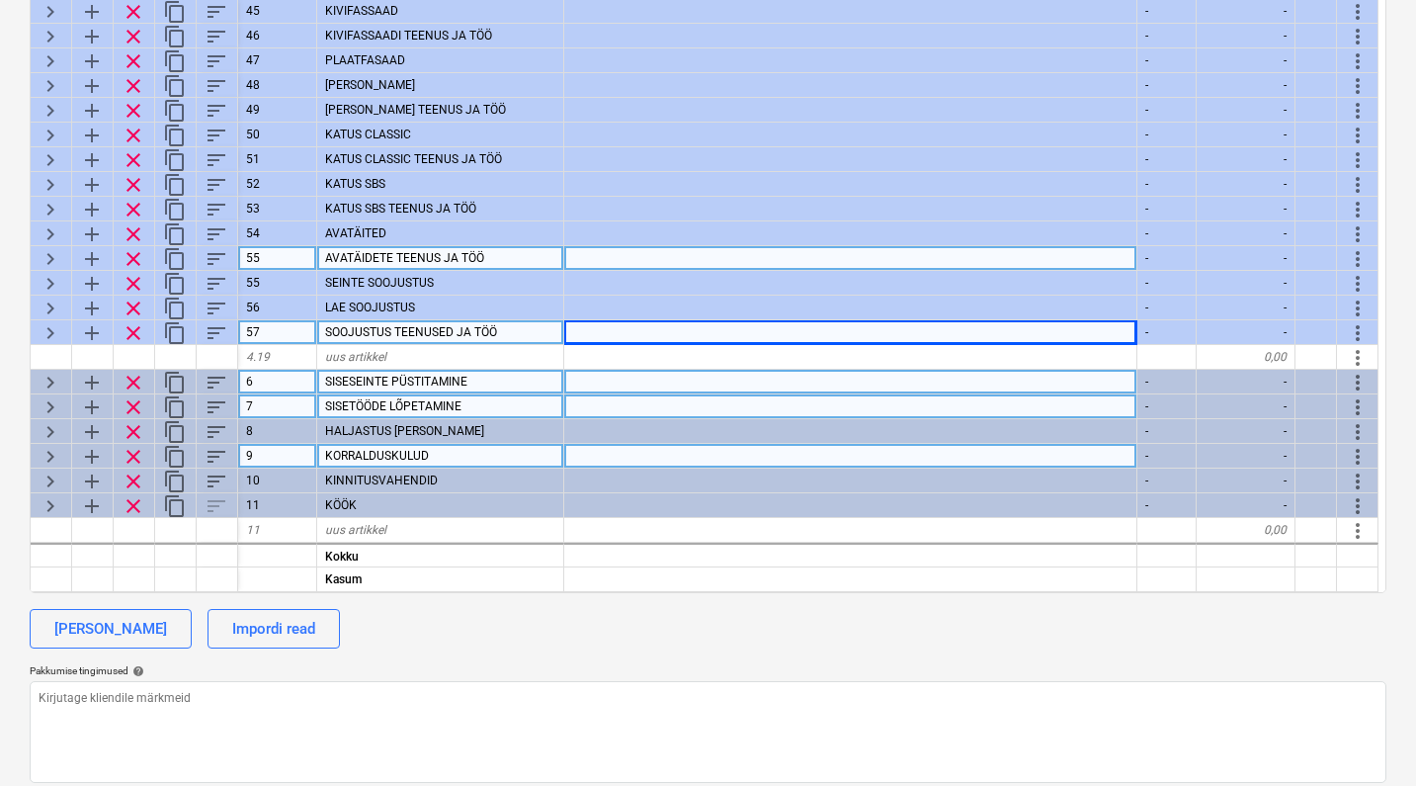
scroll to position [220, 0]
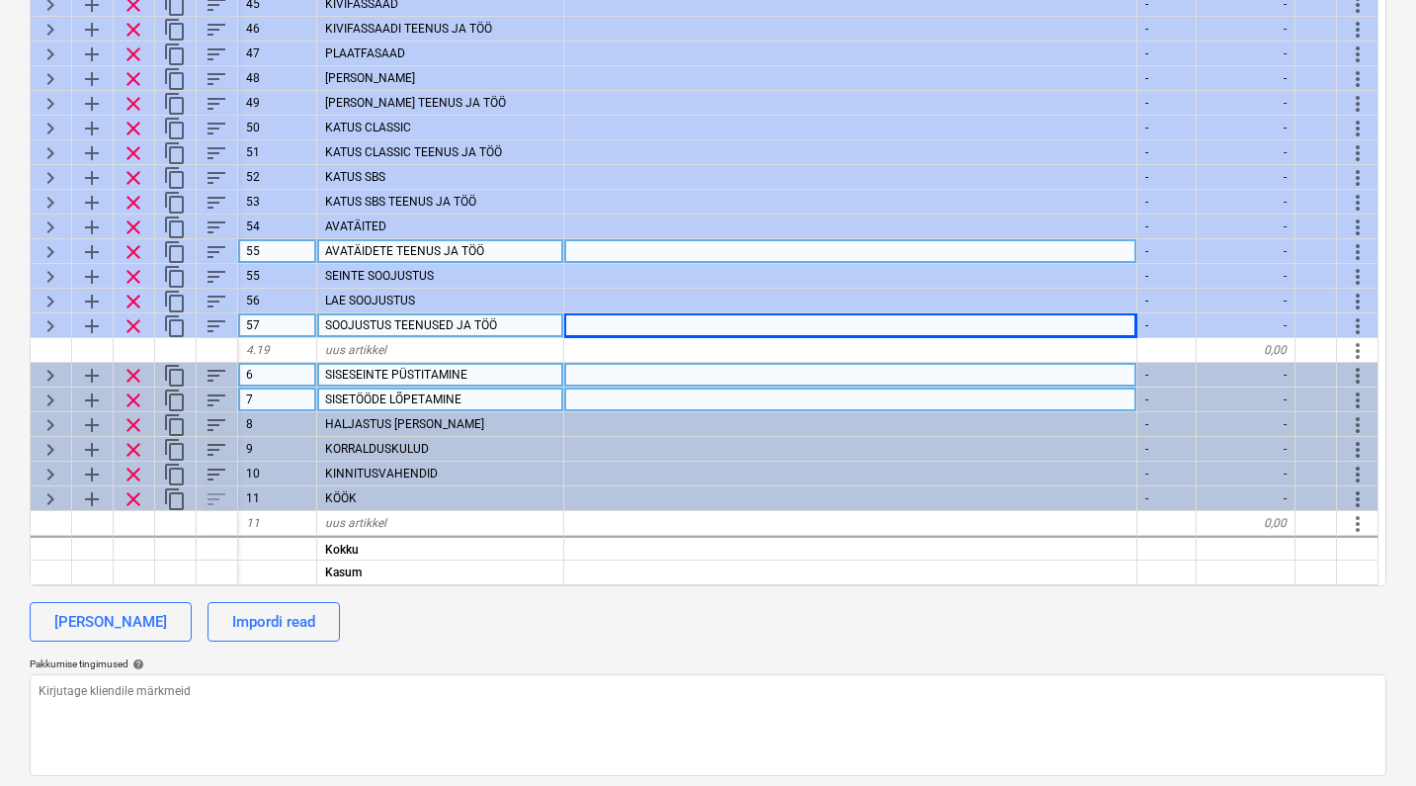
click at [38, 363] on div "keyboard_arrow_right" at bounding box center [52, 375] width 42 height 25
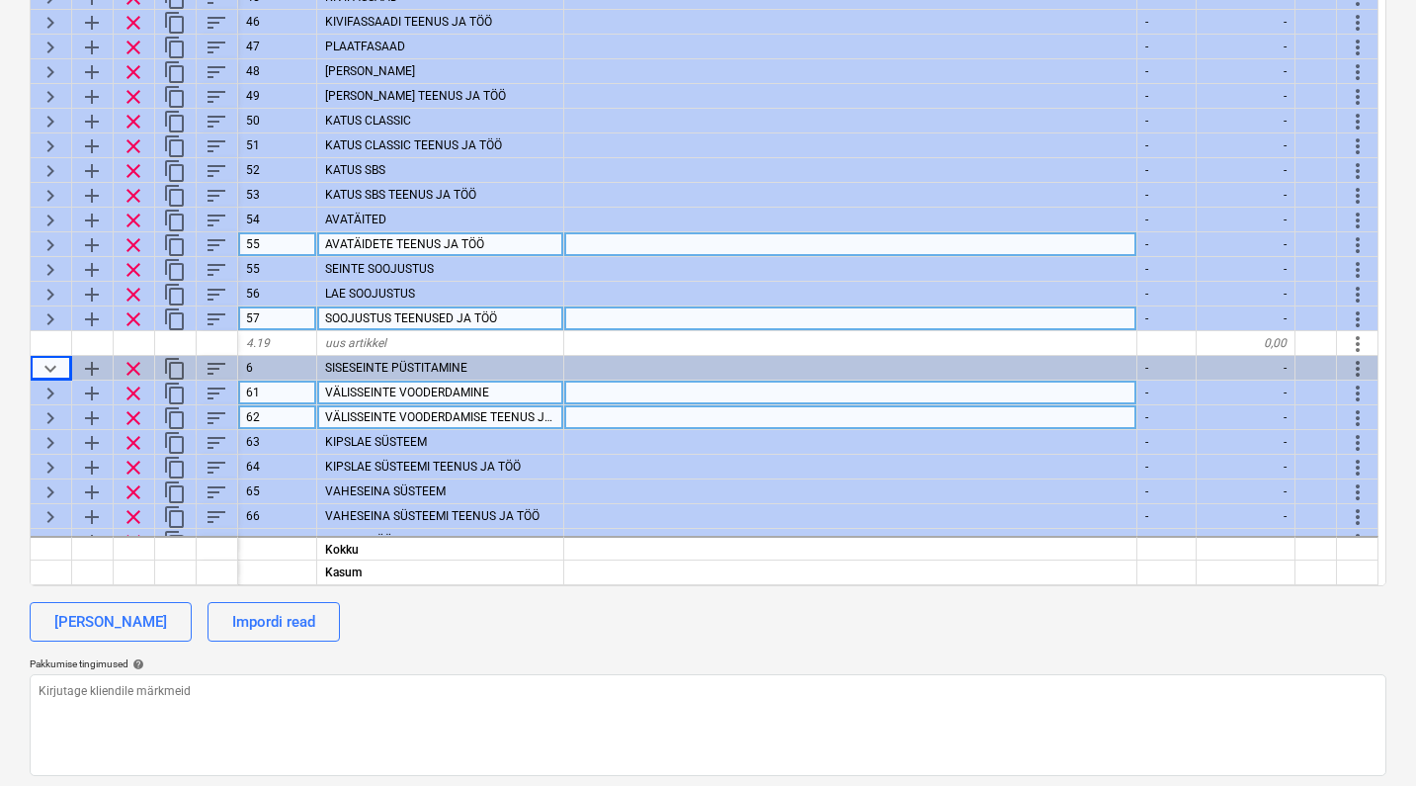
click at [44, 412] on span "keyboard_arrow_right" at bounding box center [51, 418] width 24 height 24
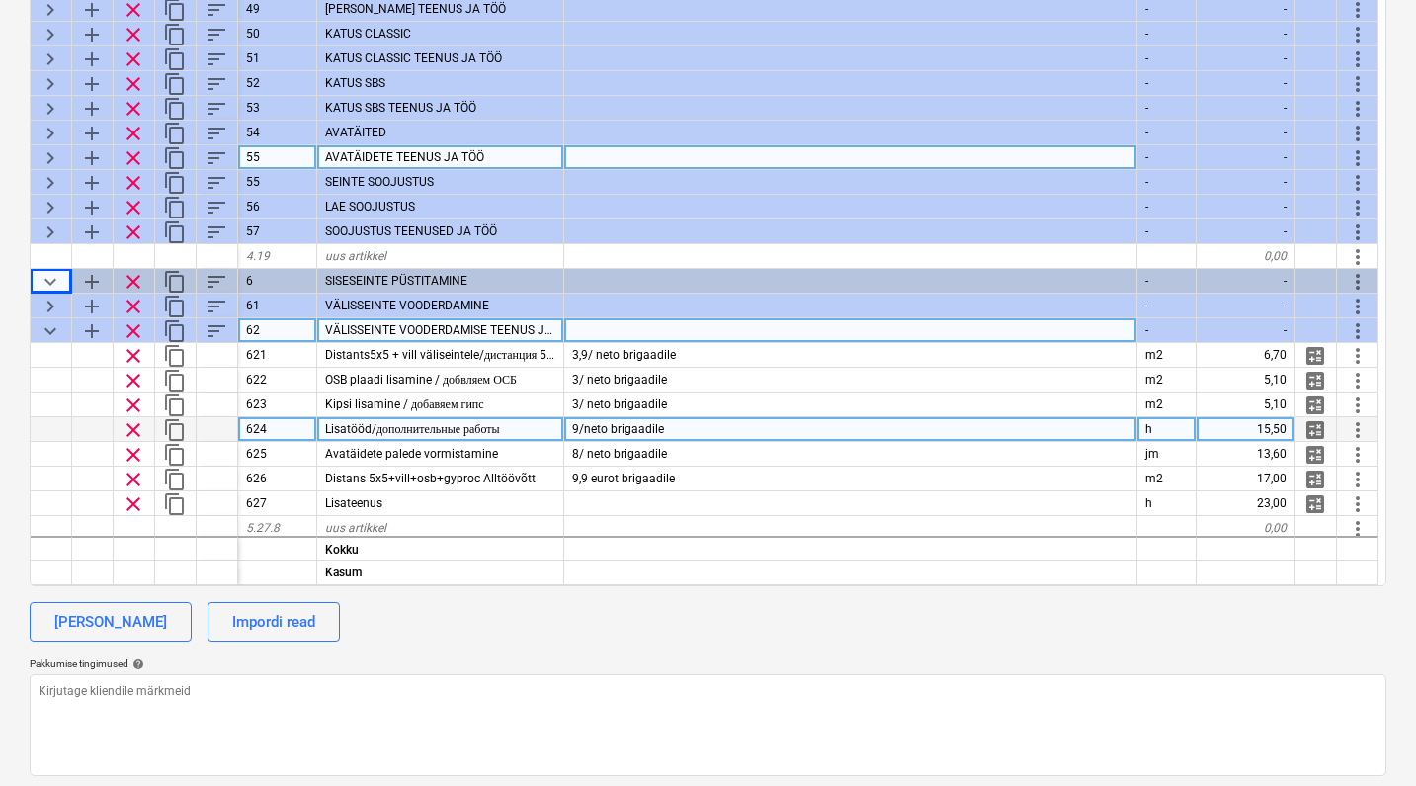
scroll to position [338, 0]
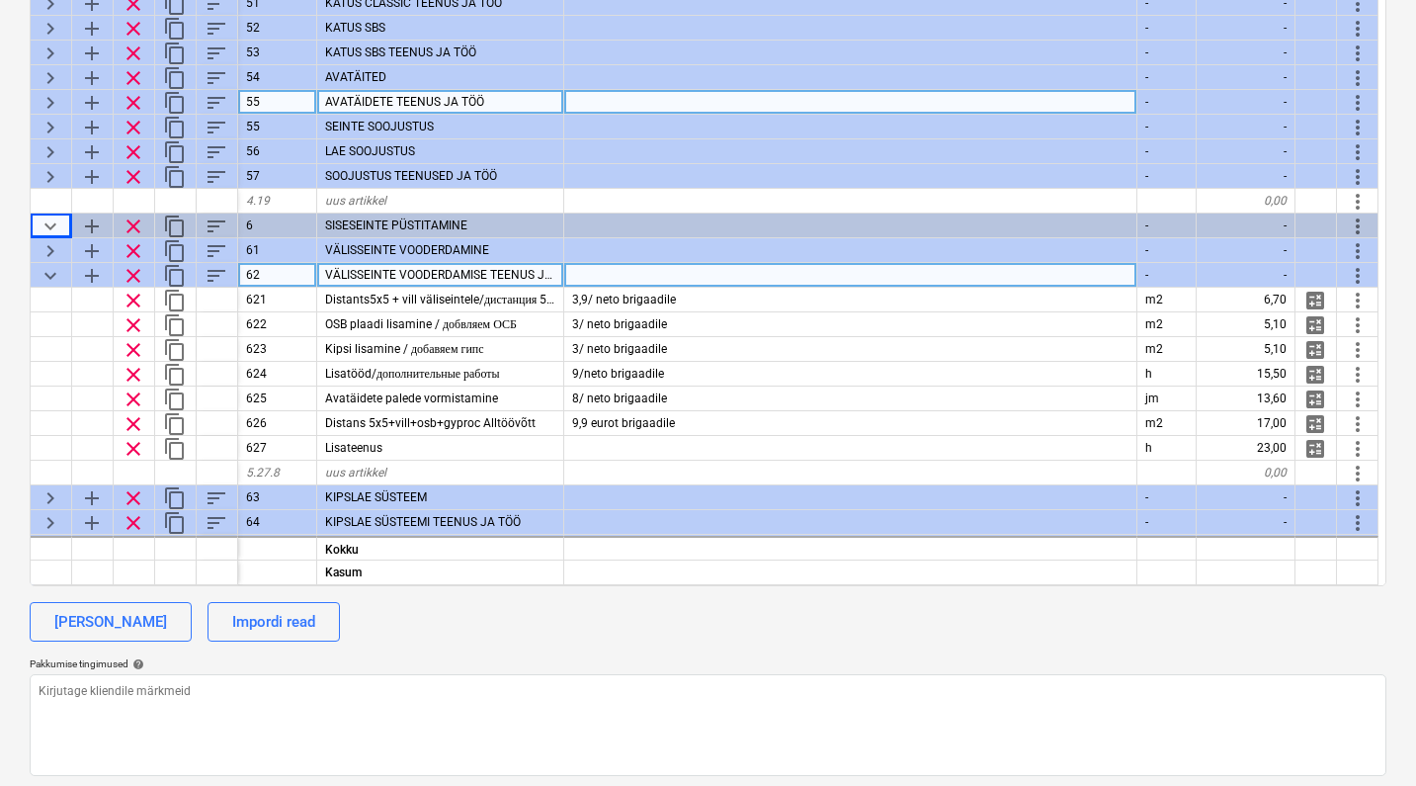
click at [50, 273] on span "keyboard_arrow_down" at bounding box center [51, 276] width 24 height 24
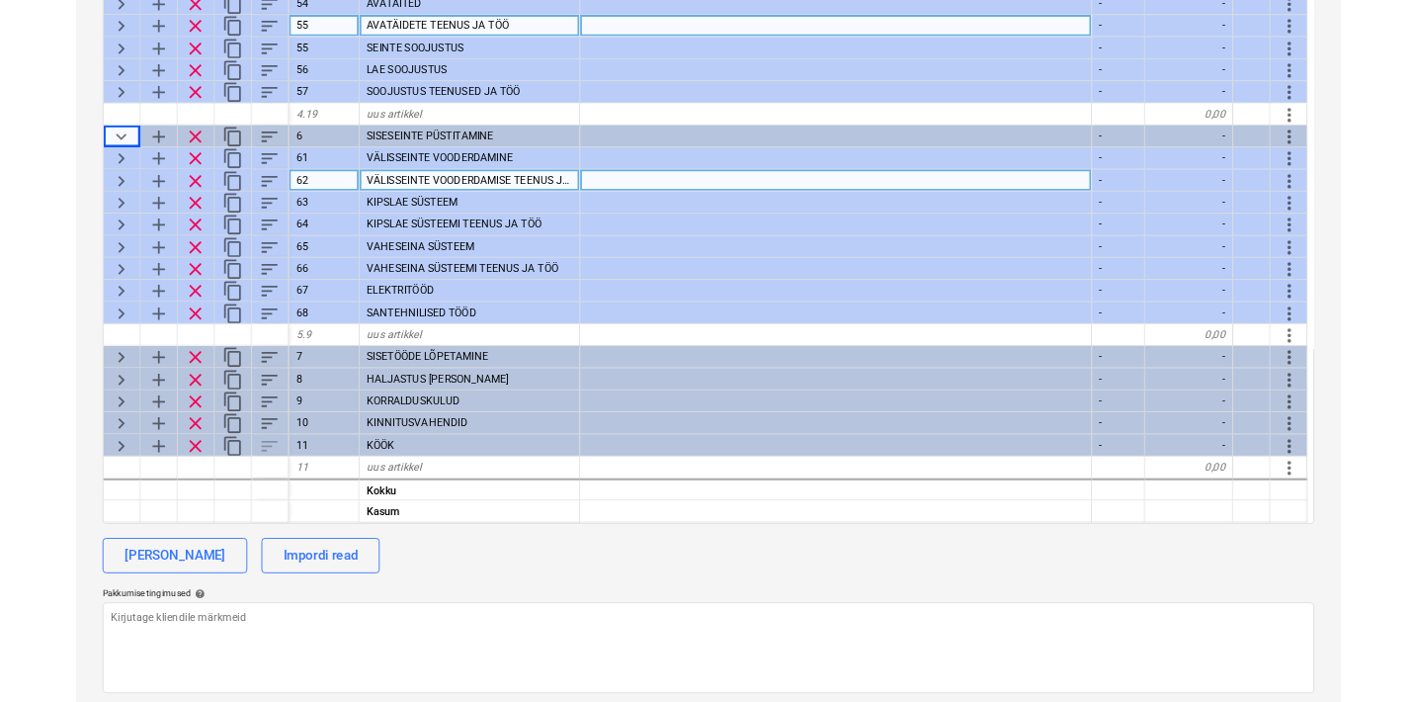
scroll to position [418, 0]
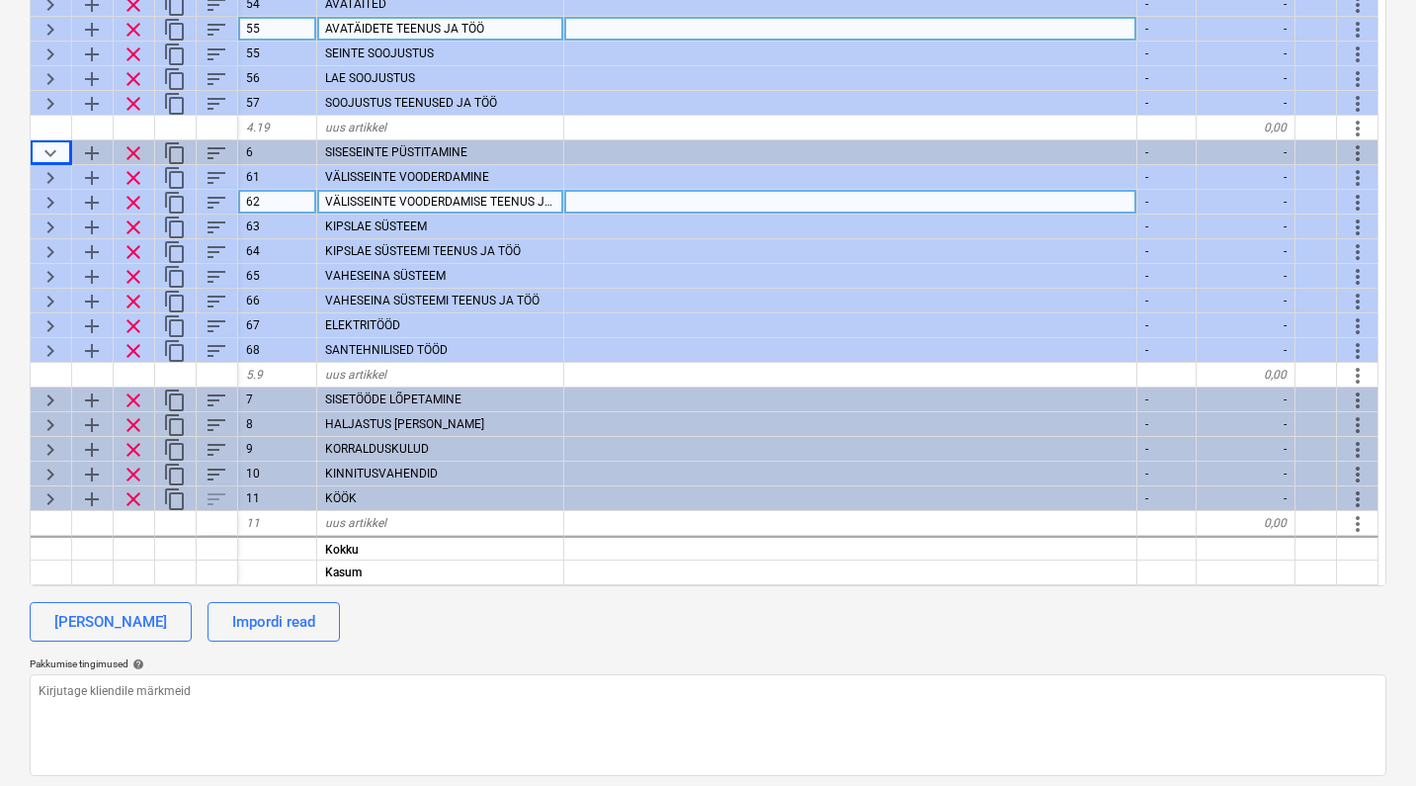
type textarea "x"
